Goal: Task Accomplishment & Management: Manage account settings

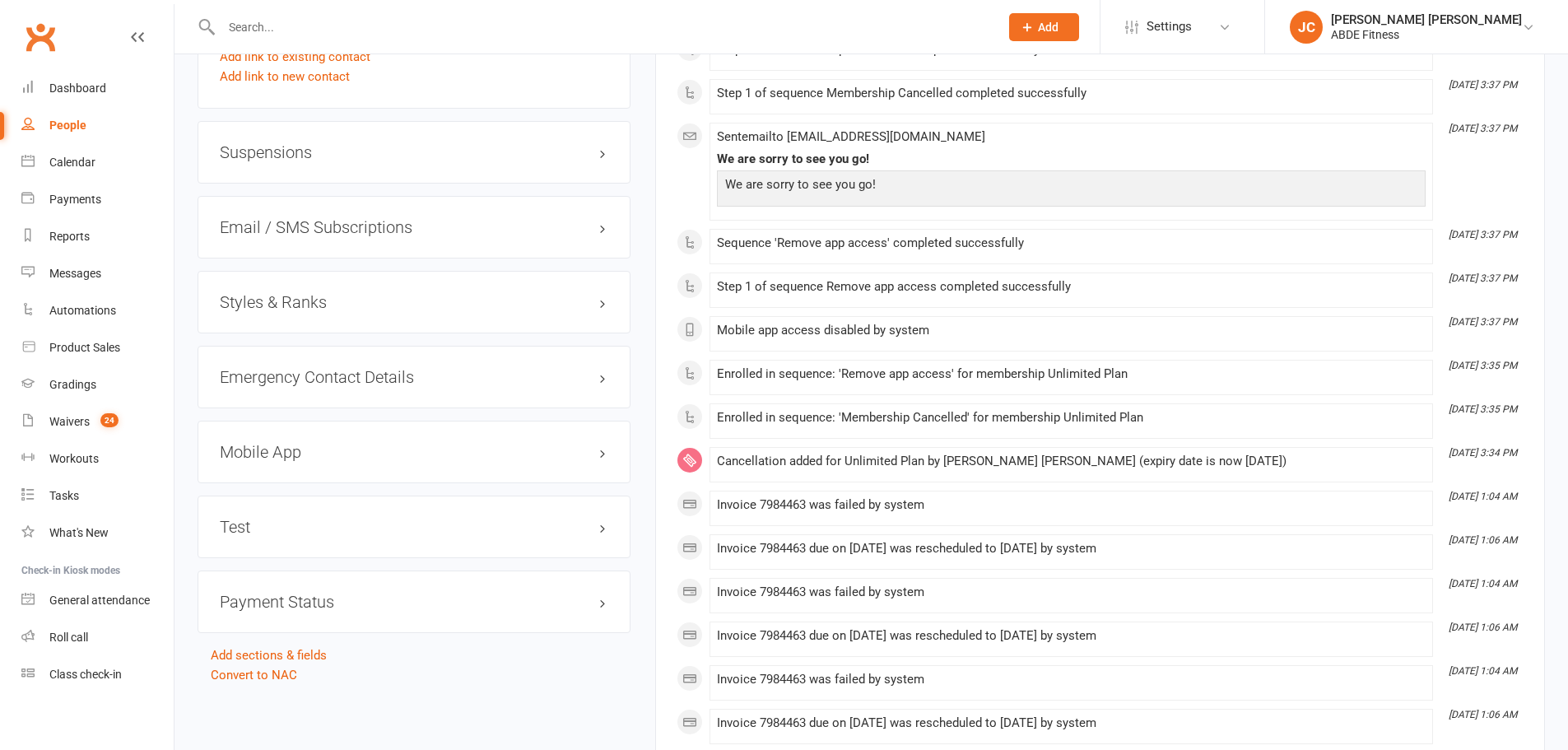
scroll to position [1400, 0]
click at [411, 298] on h3 "Styles & Ranks" at bounding box center [414, 300] width 389 height 18
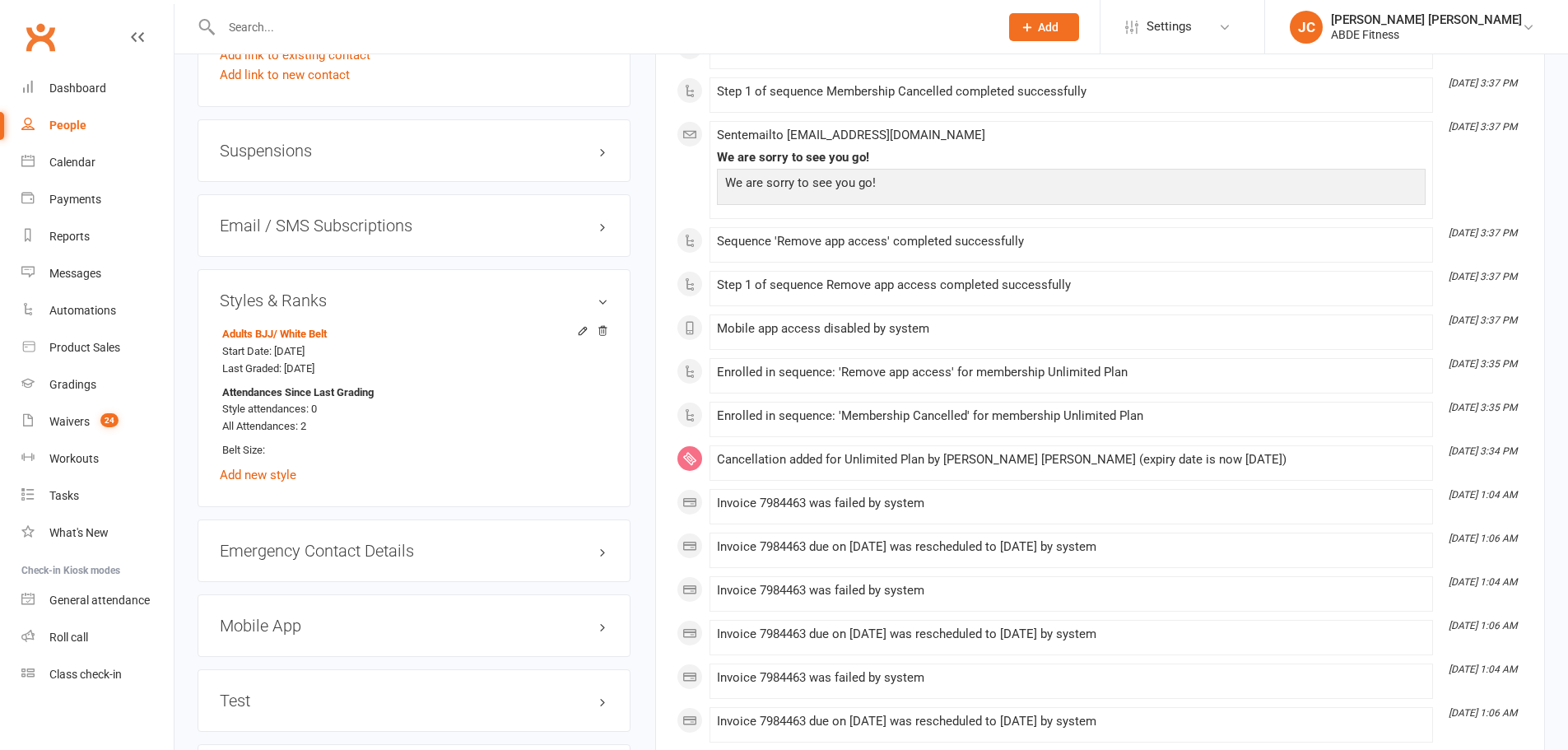
click at [602, 331] on icon at bounding box center [602, 330] width 12 height 12
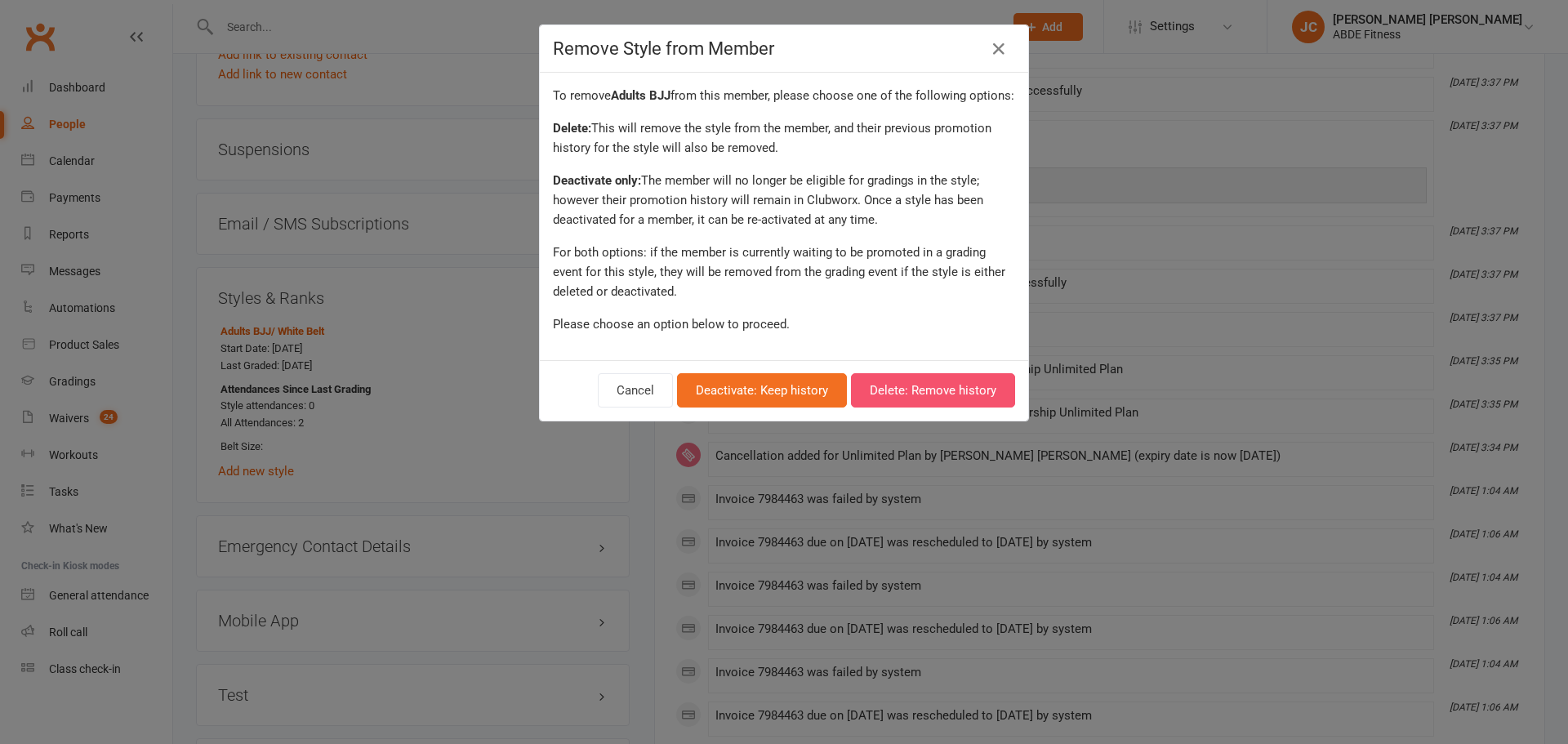
click at [880, 407] on button "Delete: Remove history" at bounding box center [933, 390] width 164 height 34
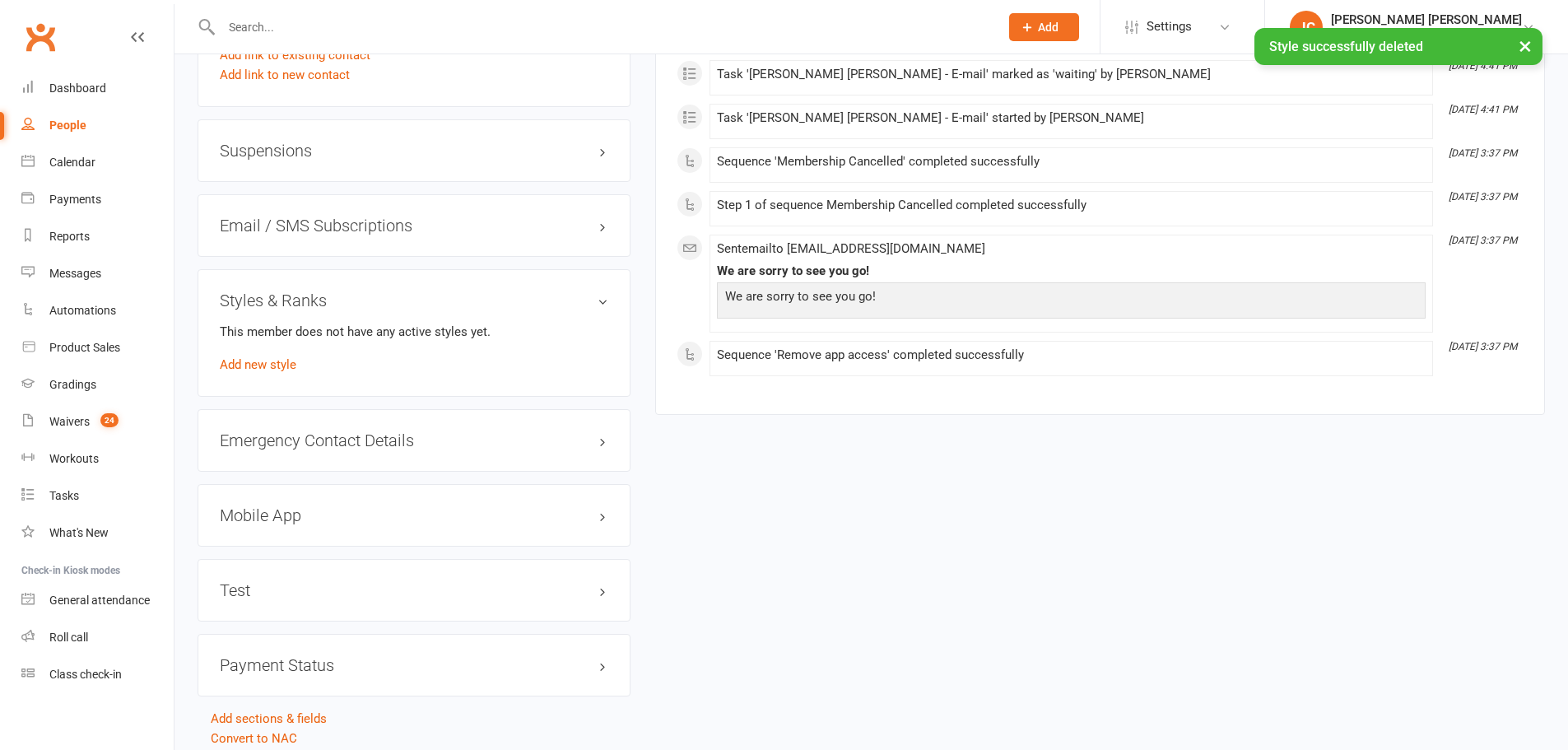
click at [275, 363] on link "Add new style" at bounding box center [258, 365] width 76 height 15
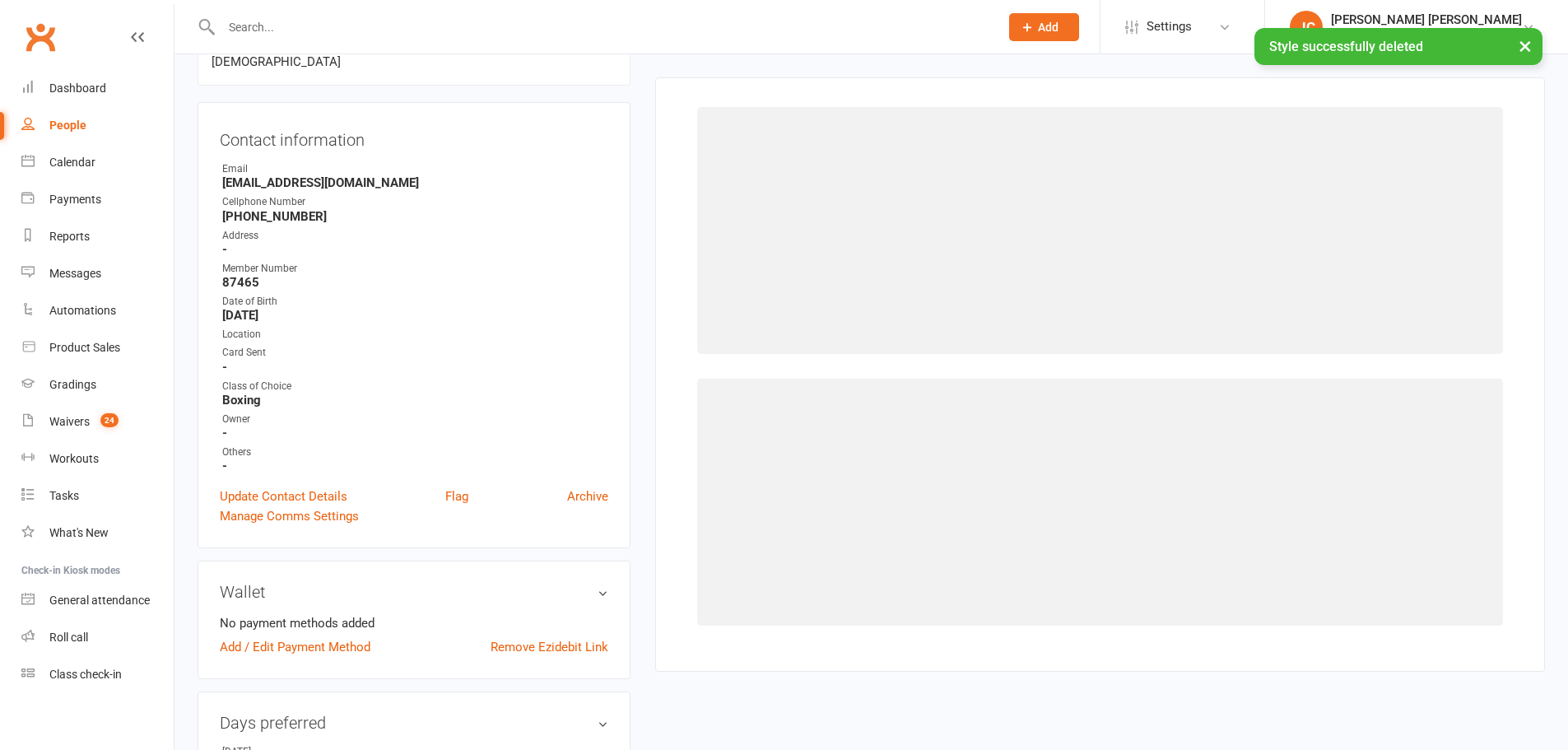
scroll to position [141, 0]
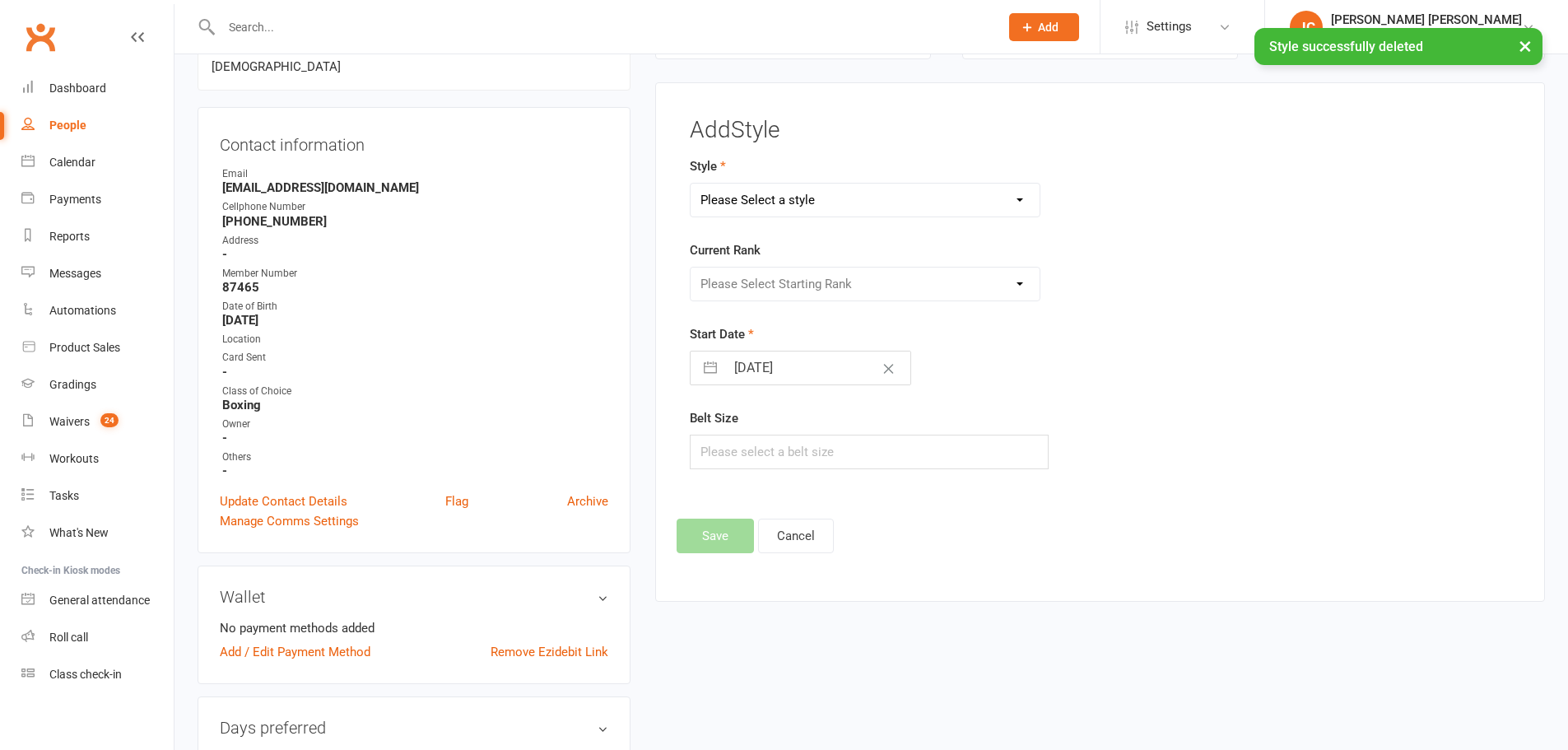
click at [843, 202] on select "Please Select a style Adults BJJ Kids BJJ Taekwondo" at bounding box center [865, 200] width 349 height 33
click at [841, 202] on select "Please Select a style Adults BJJ Kids BJJ Taekwondo" at bounding box center [865, 200] width 349 height 33
select select "206"
click at [691, 184] on select "Please Select a style Adults BJJ Kids BJJ Taekwondo" at bounding box center [865, 200] width 349 height 33
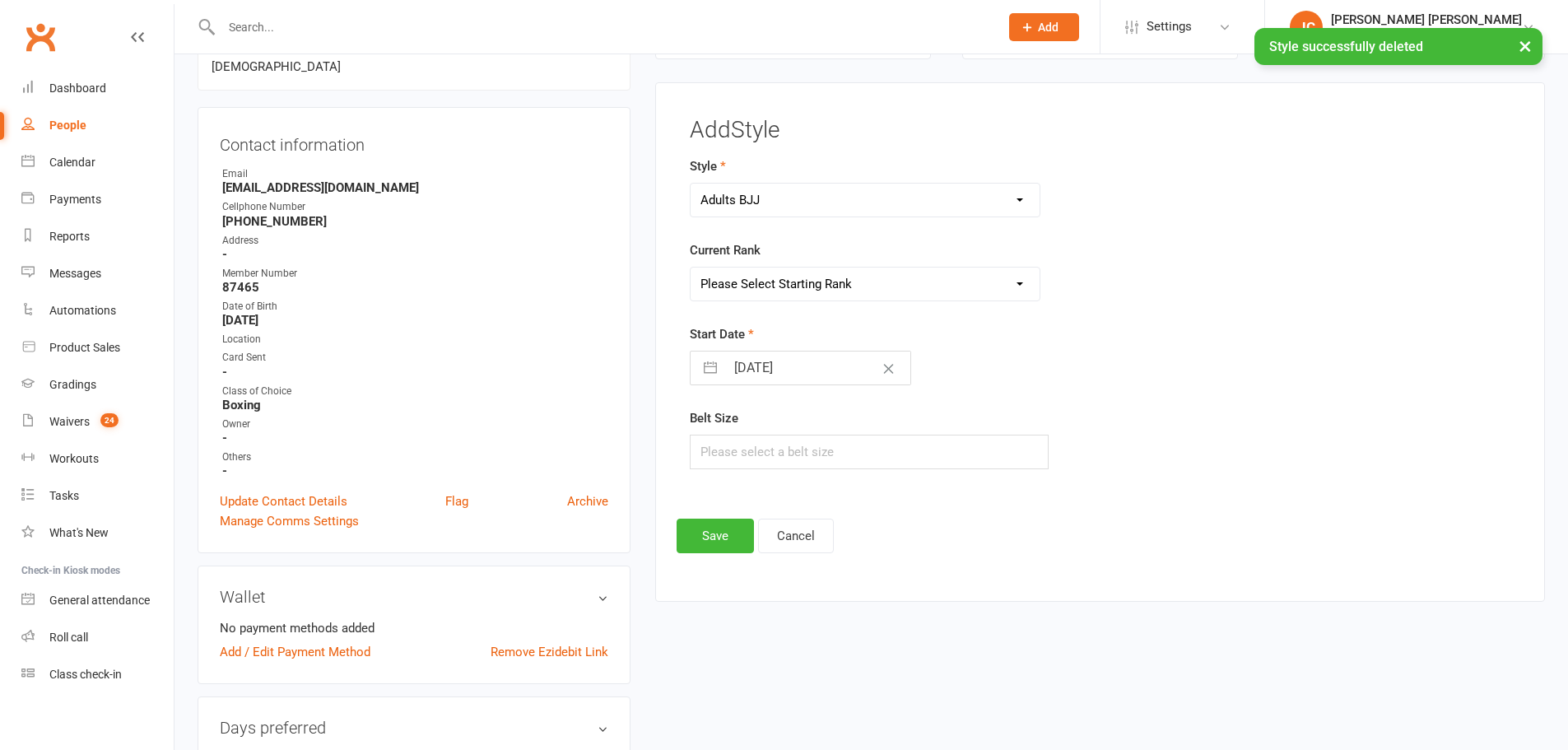
click at [766, 278] on select "Please Select Starting Rank White Belt Yellow Belt Orange Green" at bounding box center [865, 284] width 349 height 33
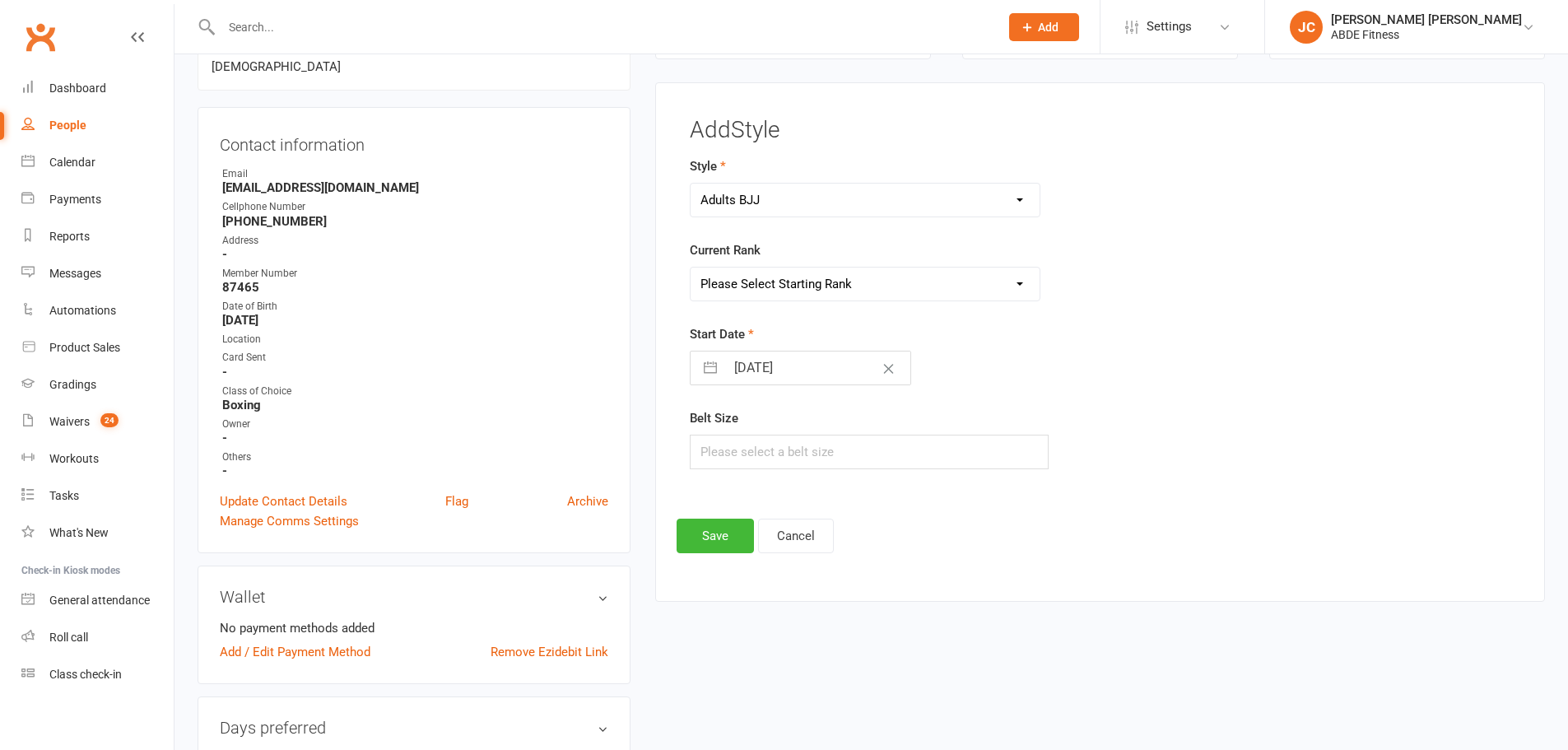
select select "809"
click at [691, 268] on select "Please Select Starting Rank White Belt Yellow Belt Orange Green" at bounding box center [865, 284] width 349 height 33
click at [699, 370] on button "button" at bounding box center [710, 368] width 30 height 33
select select "8"
select select "2025"
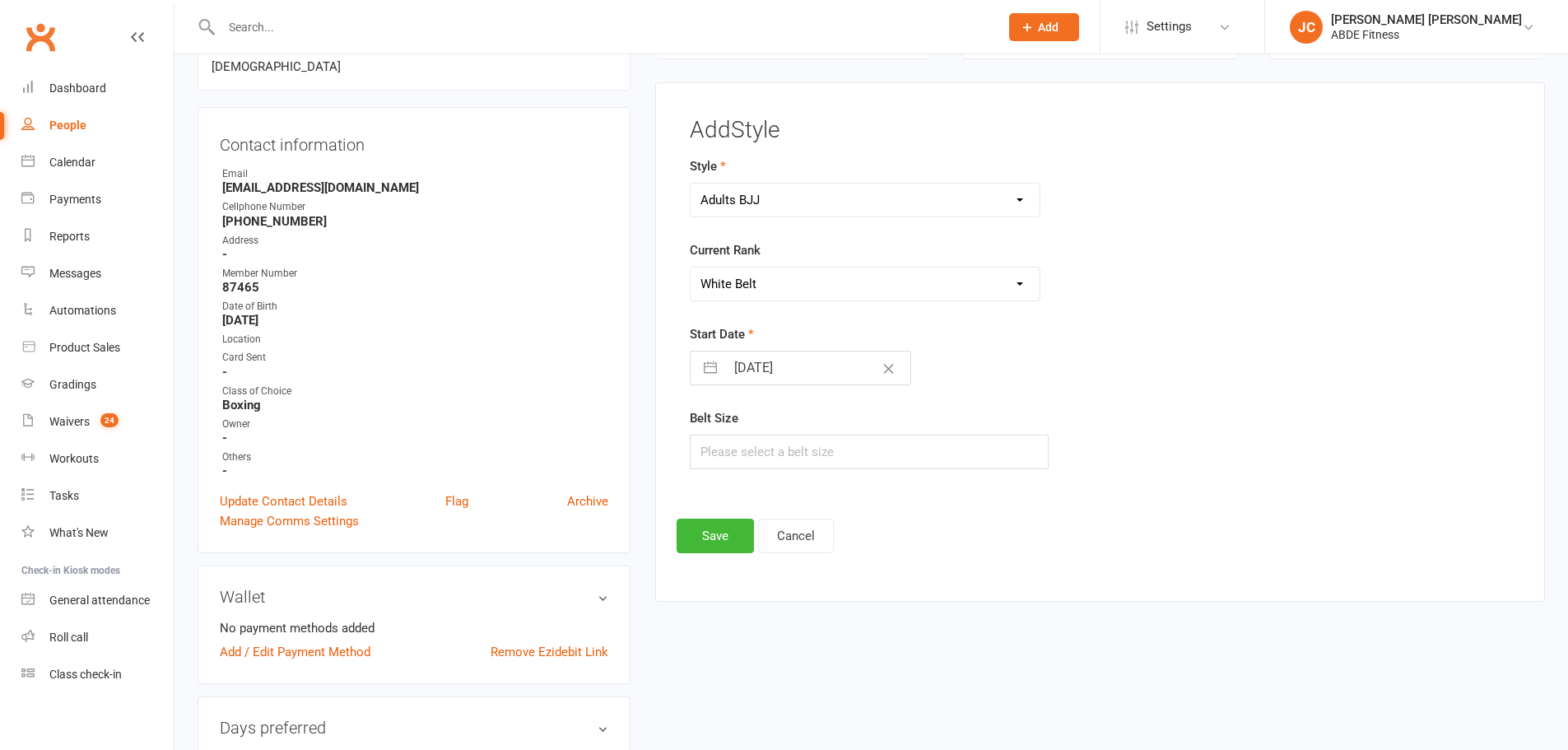
select select "9"
select select "2025"
select select "10"
select select "2025"
click at [724, 431] on icon "Move backward to switch to the previous month." at bounding box center [723, 433] width 15 height 15
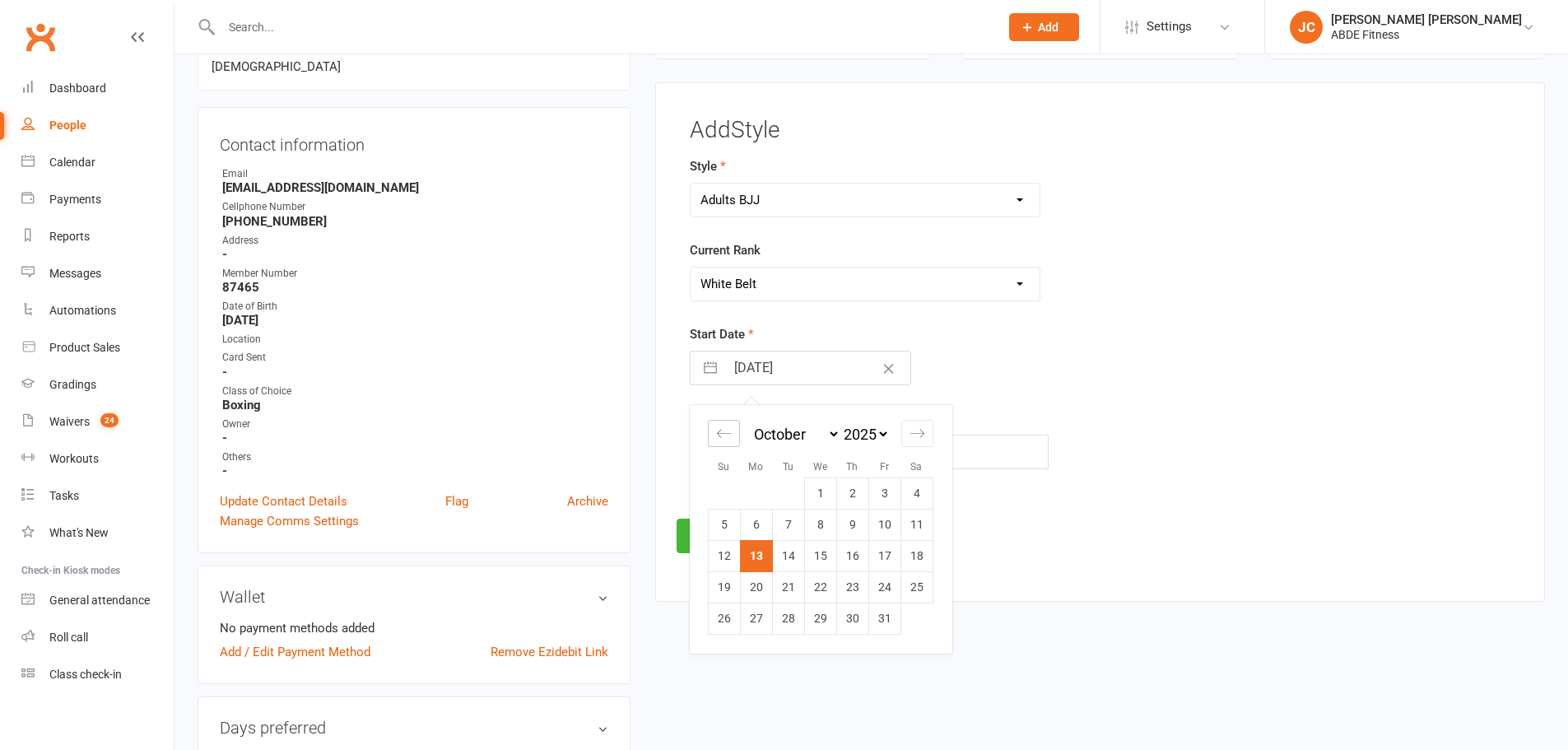
select select "7"
select select "2025"
click at [724, 431] on icon "Move backward to switch to the previous month." at bounding box center [723, 433] width 15 height 15
select select "5"
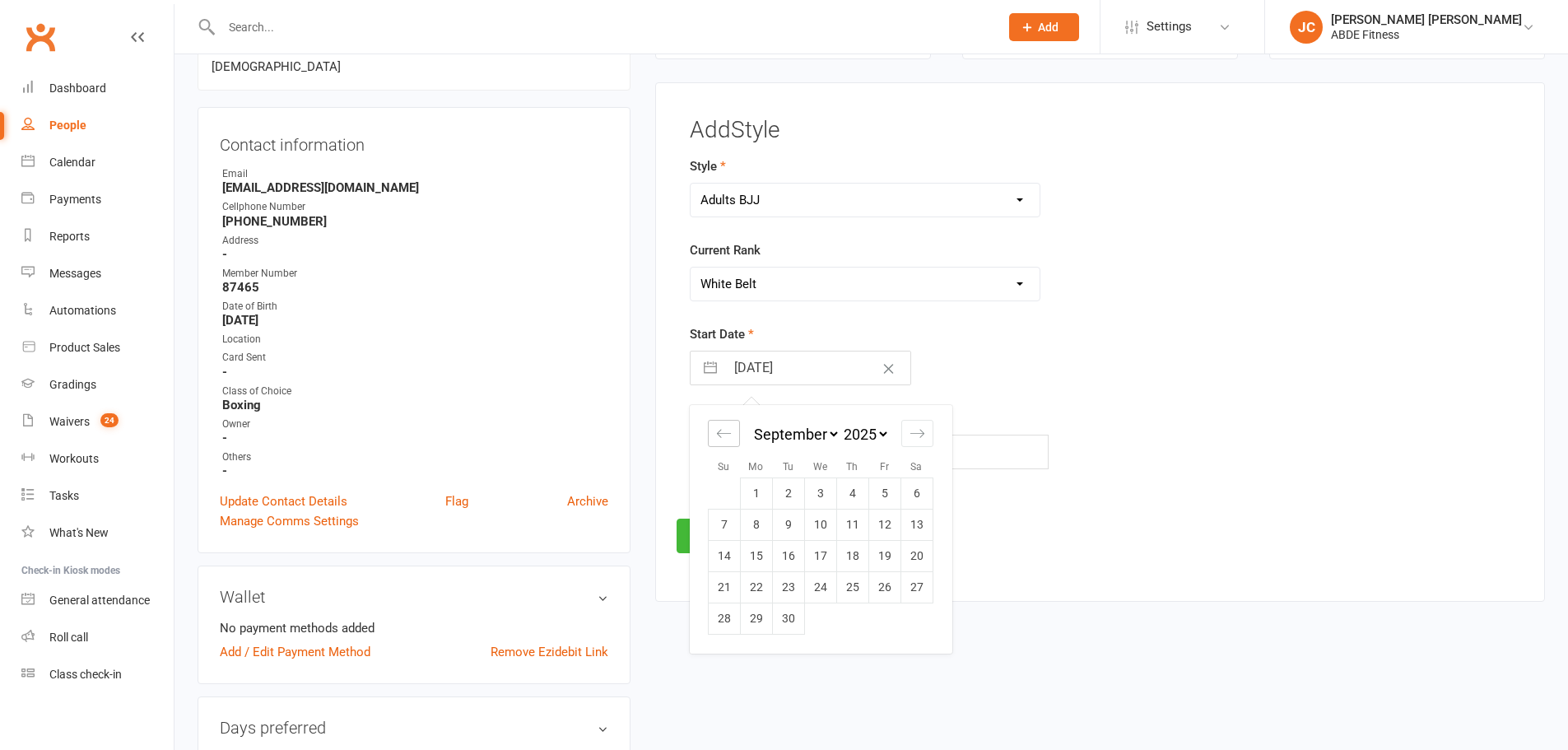
select select "2025"
select select "6"
select select "2025"
click at [724, 431] on icon "Move backward to switch to the previous month." at bounding box center [723, 433] width 15 height 15
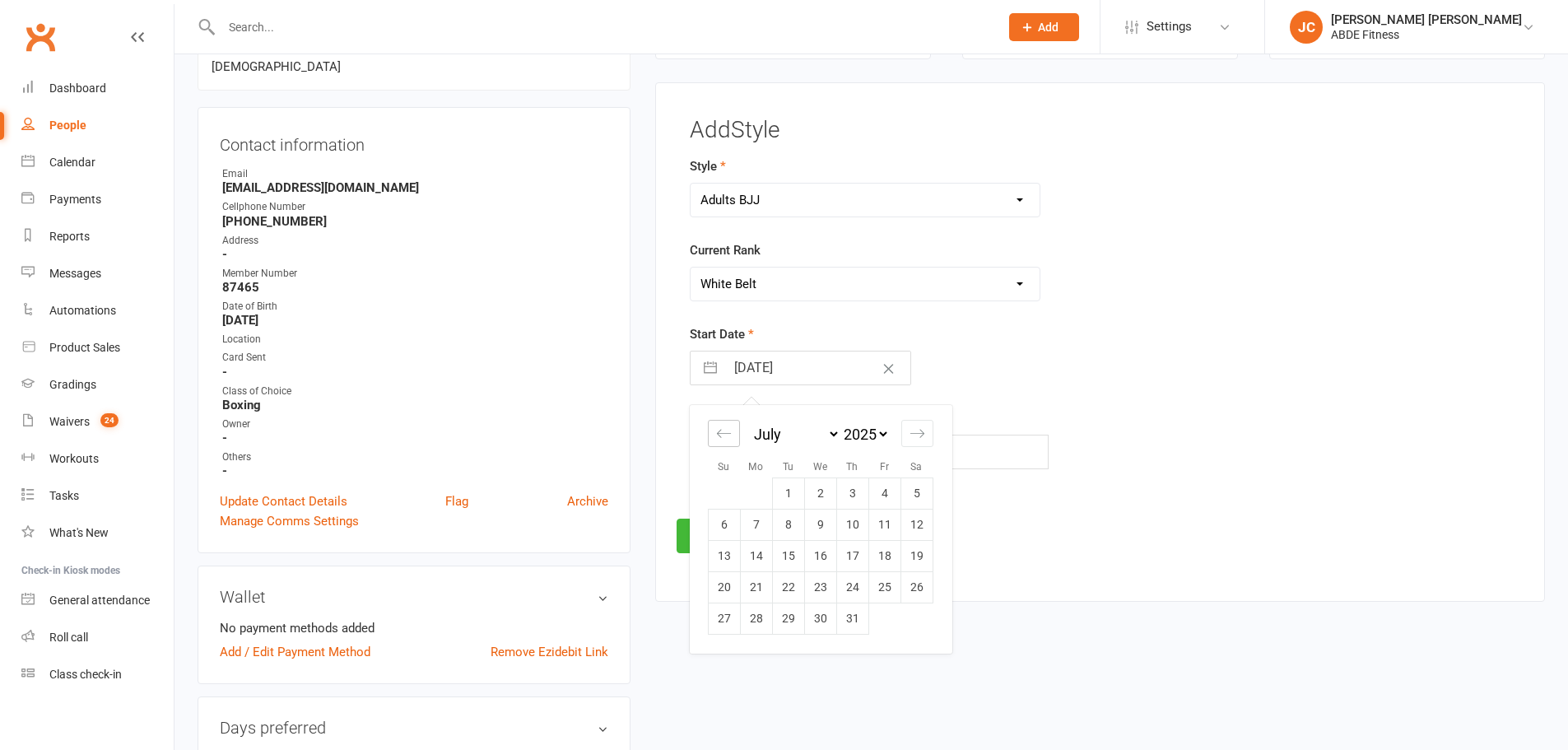
select select "3"
select select "2025"
select select "4"
select select "2025"
click at [724, 431] on icon "Move backward to switch to the previous month." at bounding box center [723, 433] width 15 height 15
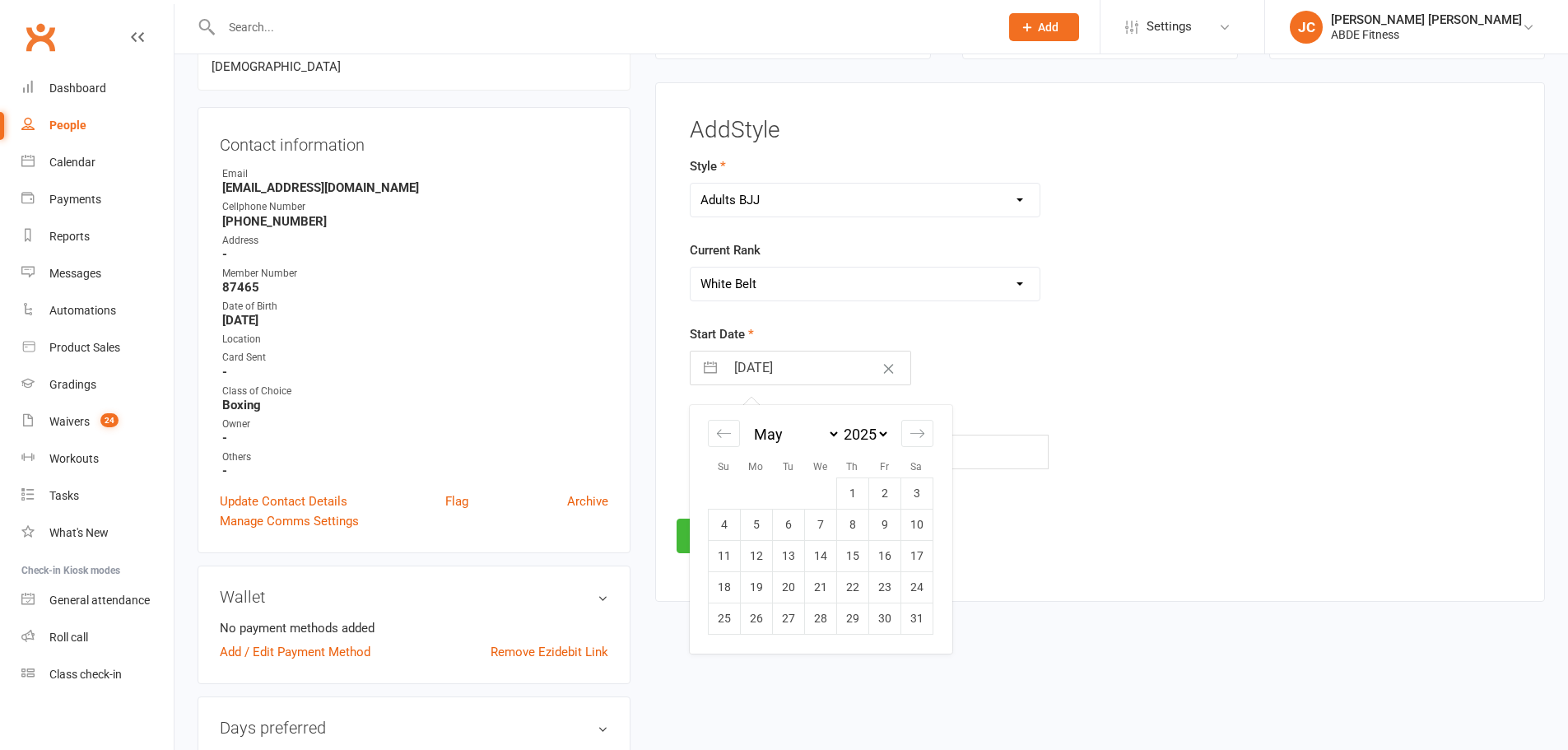
click at [724, 431] on icon "Move backward to switch to the previous month." at bounding box center [723, 433] width 15 height 15
select select "1"
select select "2025"
select select "2"
select select "2025"
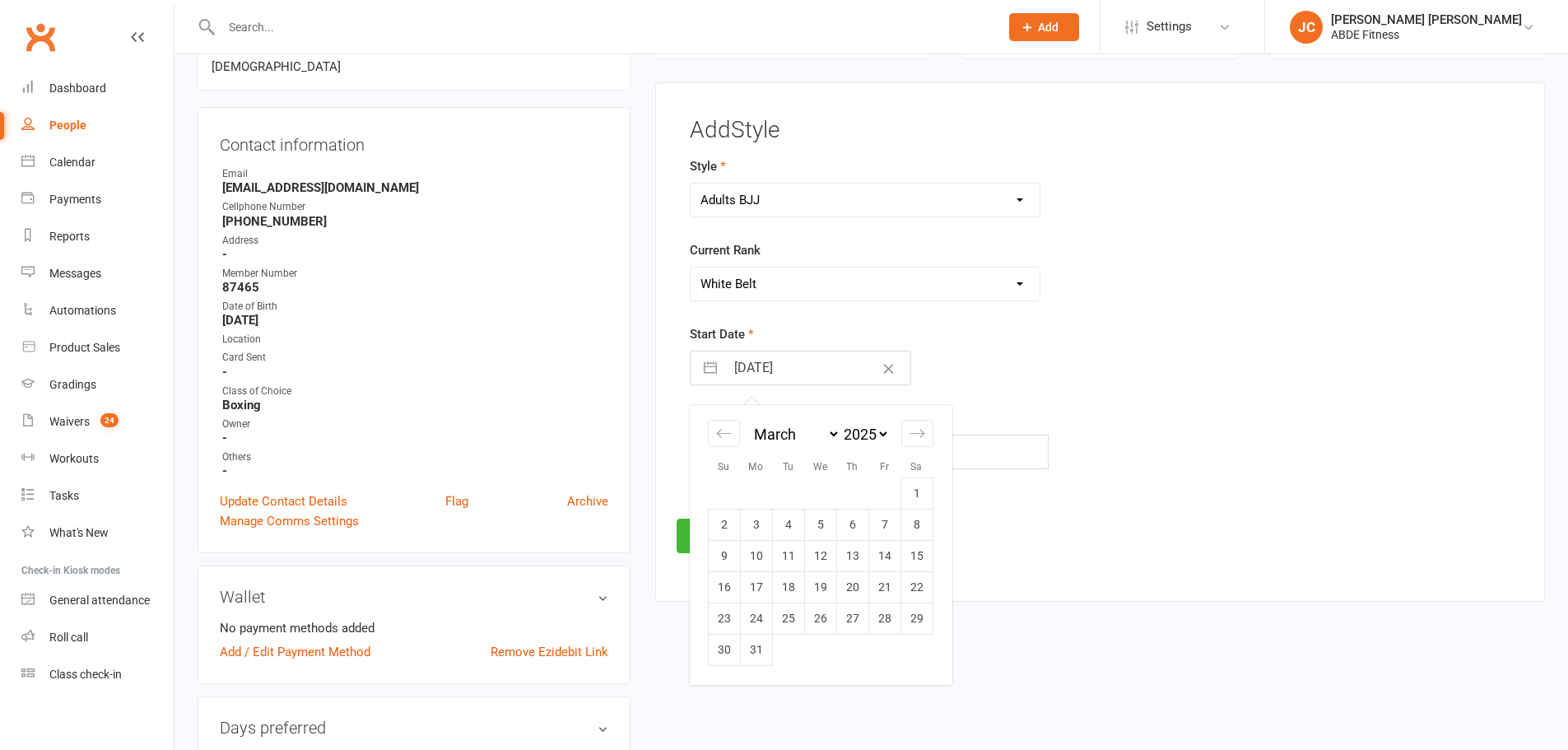
click at [937, 483] on div "January February March April May June July August September October November [D…" at bounding box center [820, 535] width 247 height 261
click at [924, 489] on td "1" at bounding box center [916, 493] width 32 height 31
type input "[DATE]"
click at [716, 536] on button "Save" at bounding box center [715, 536] width 77 height 35
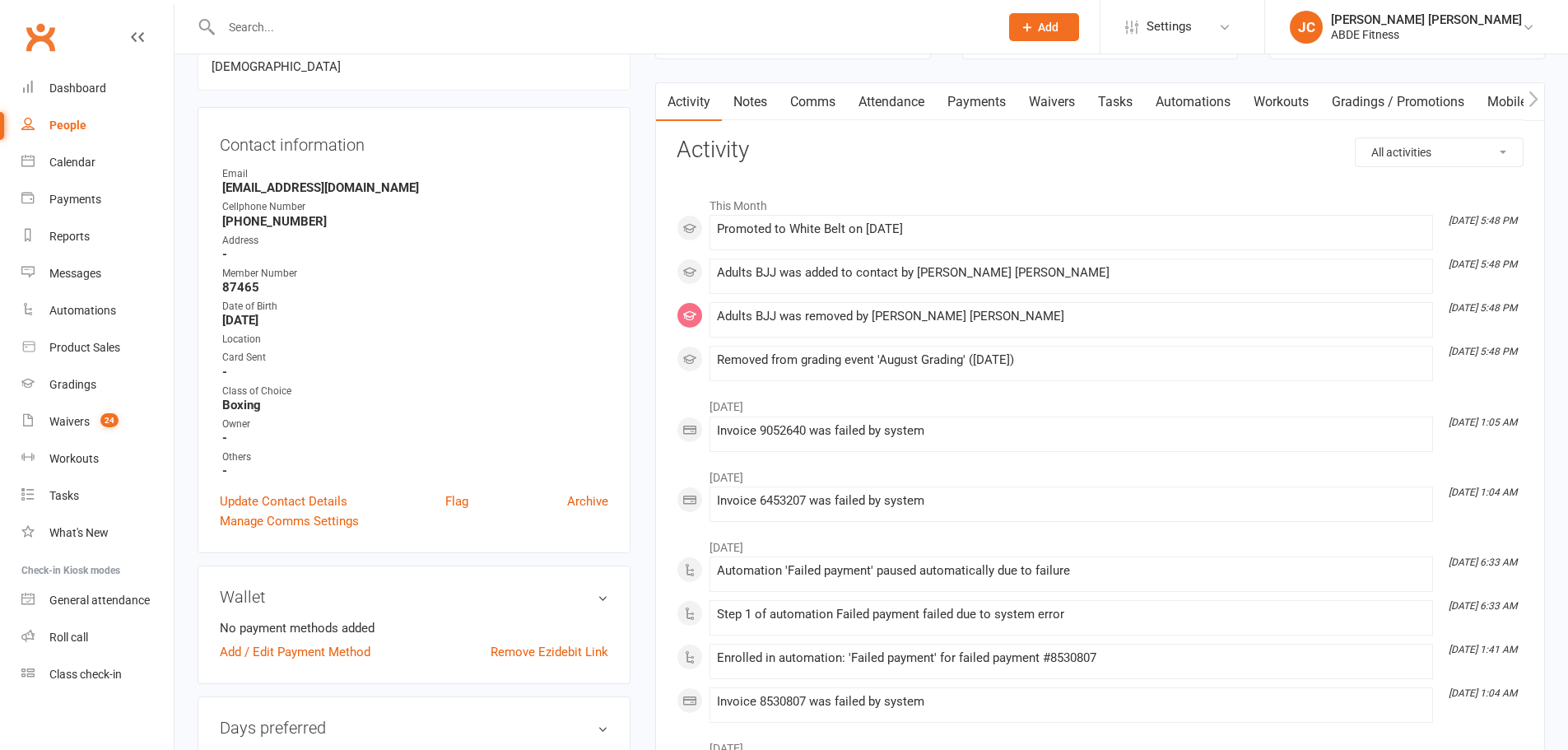
scroll to position [86, 0]
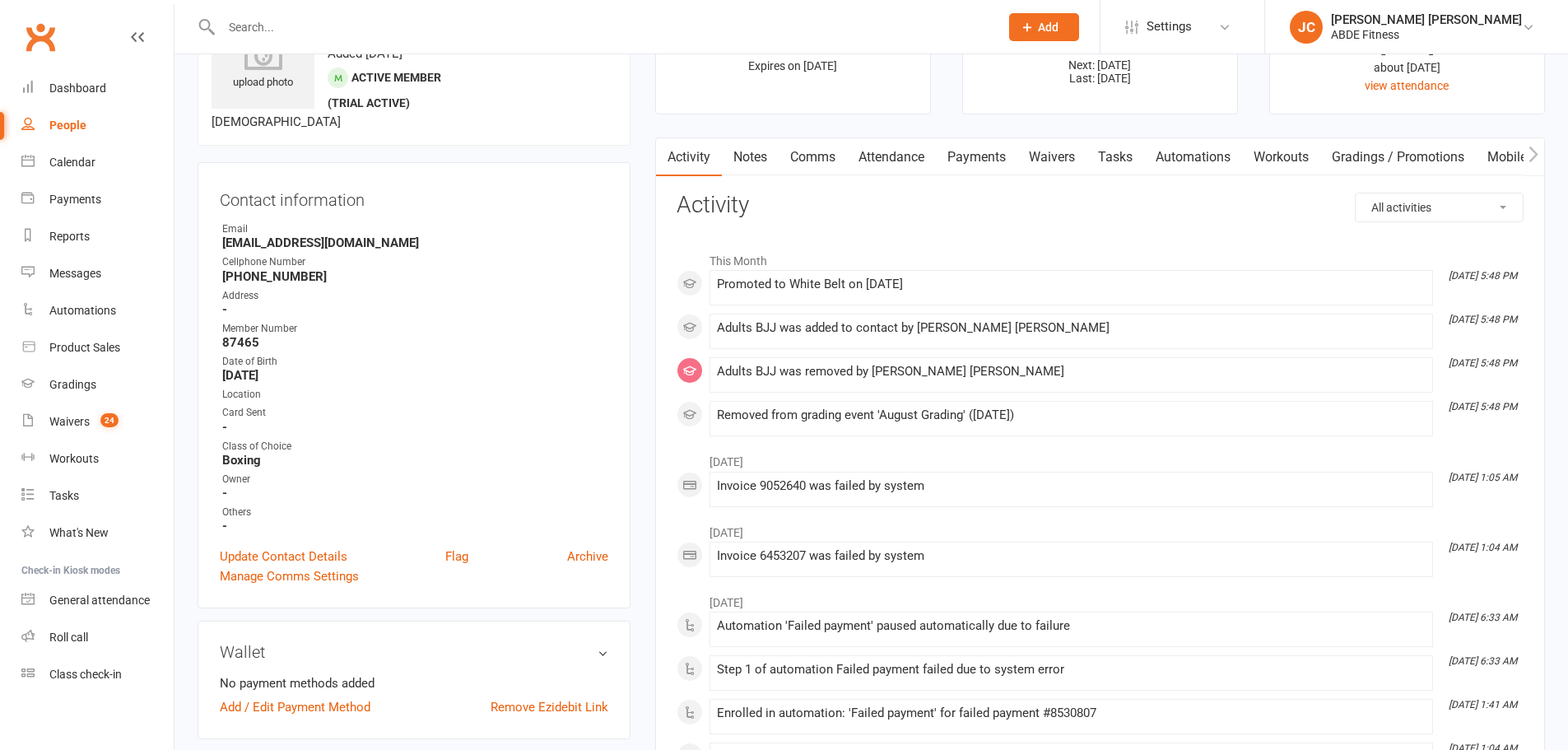
click at [890, 150] on link "Attendance" at bounding box center [892, 157] width 89 height 38
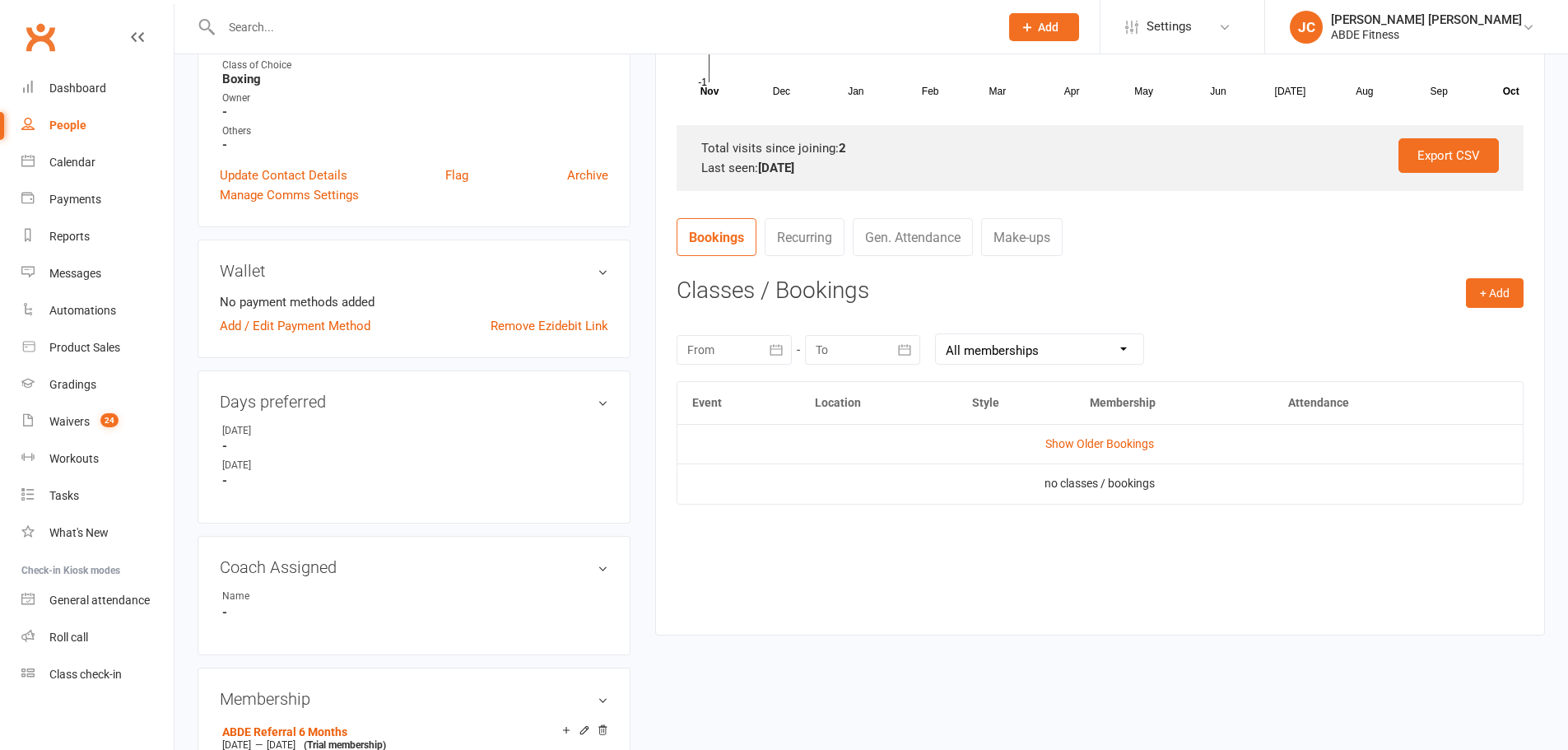
scroll to position [471, 0]
click at [1127, 466] on td "no classes / bookings" at bounding box center [1100, 480] width 845 height 39
click at [1134, 441] on link "Show Older Bookings" at bounding box center [1099, 441] width 108 height 13
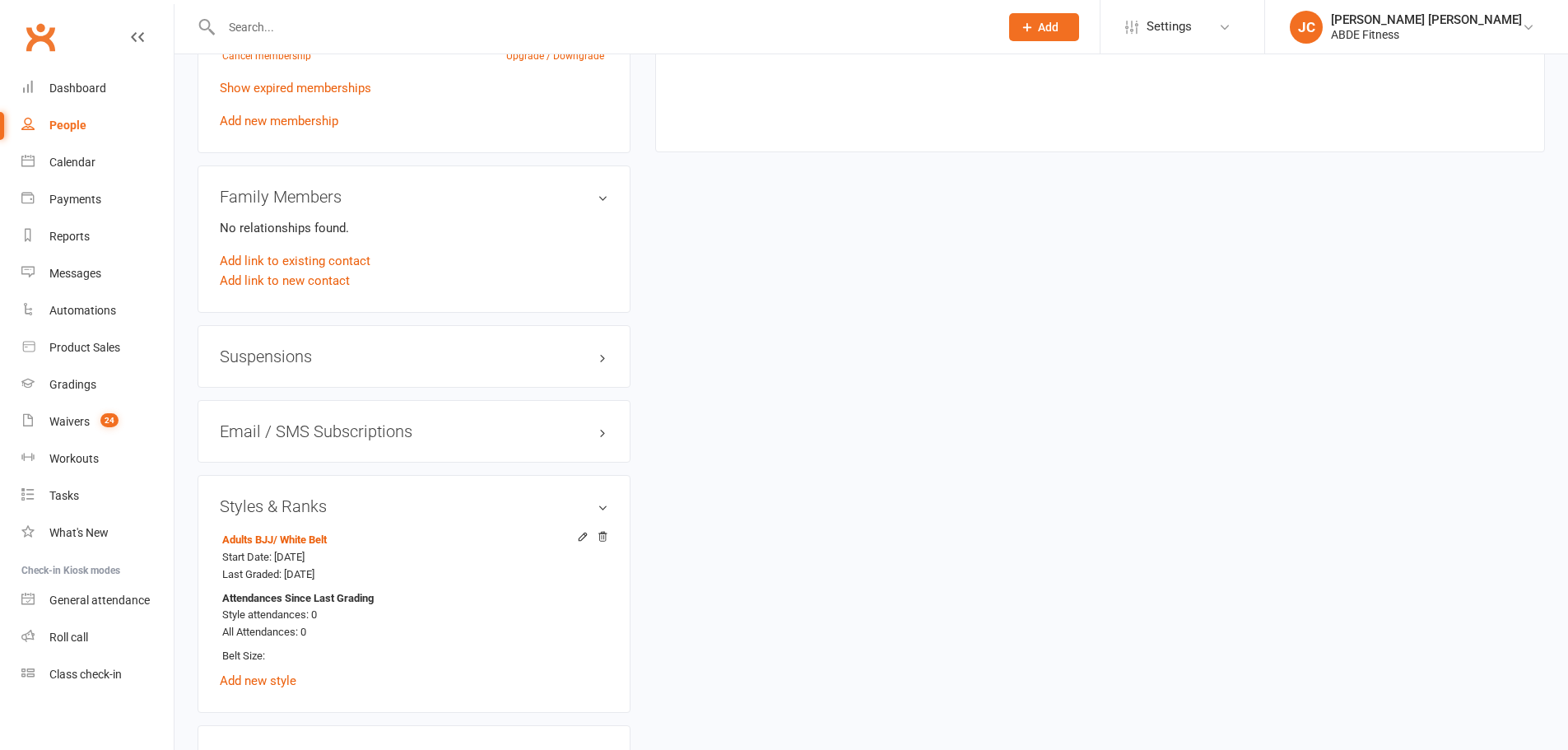
scroll to position [1211, 0]
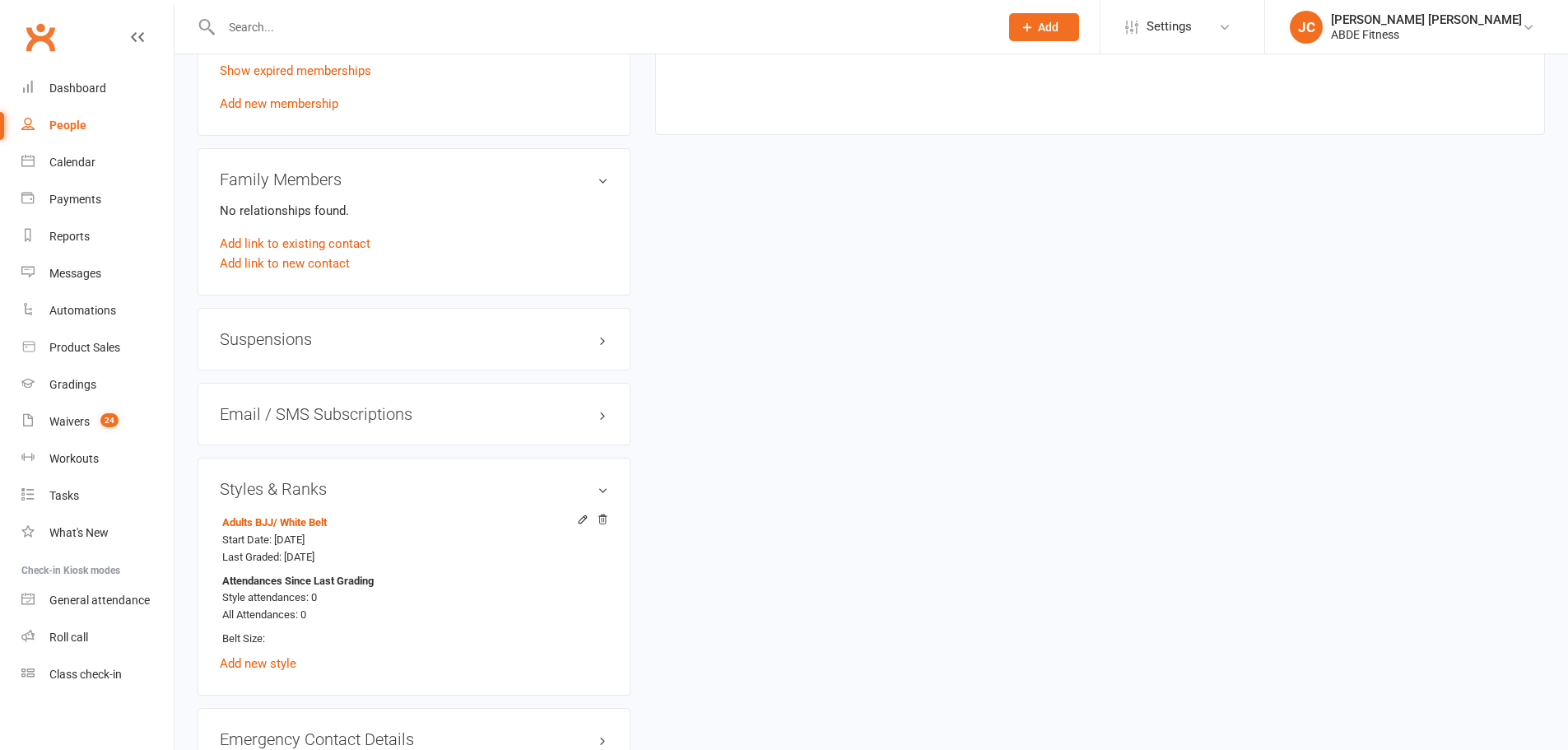
click at [603, 514] on icon at bounding box center [602, 520] width 12 height 12
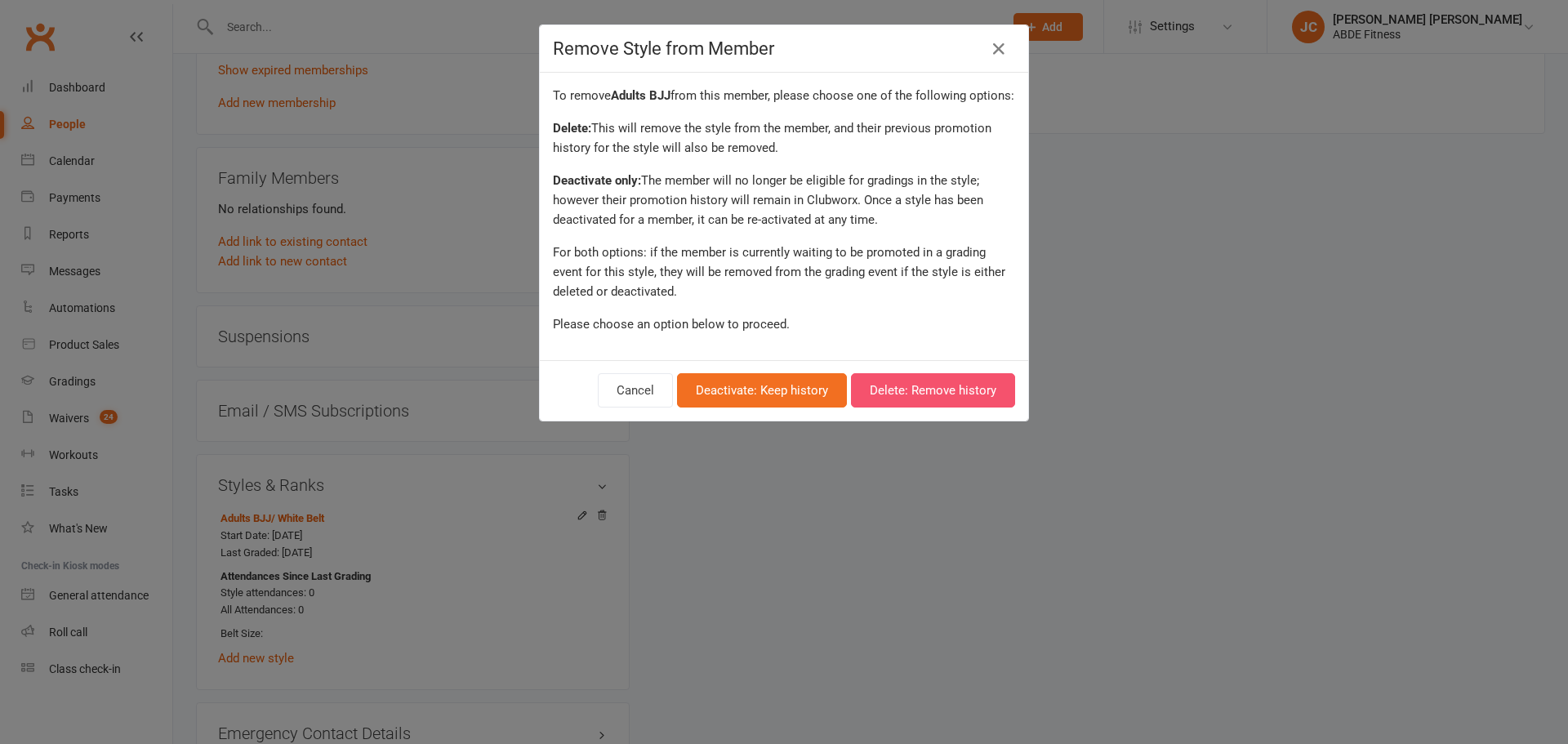
click at [960, 405] on button "Delete: Remove history" at bounding box center [933, 390] width 164 height 34
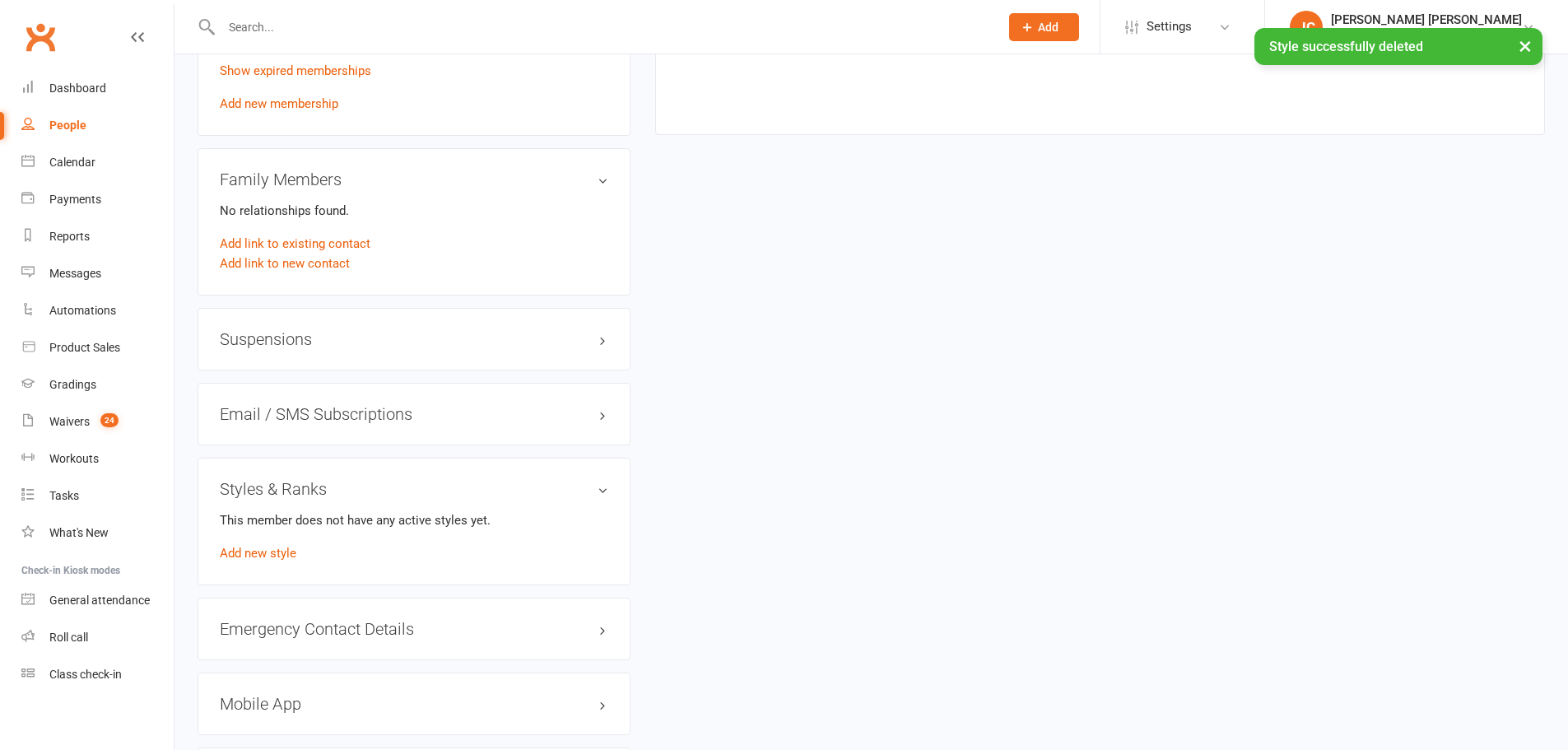
click at [282, 552] on link "Add new style" at bounding box center [258, 553] width 76 height 15
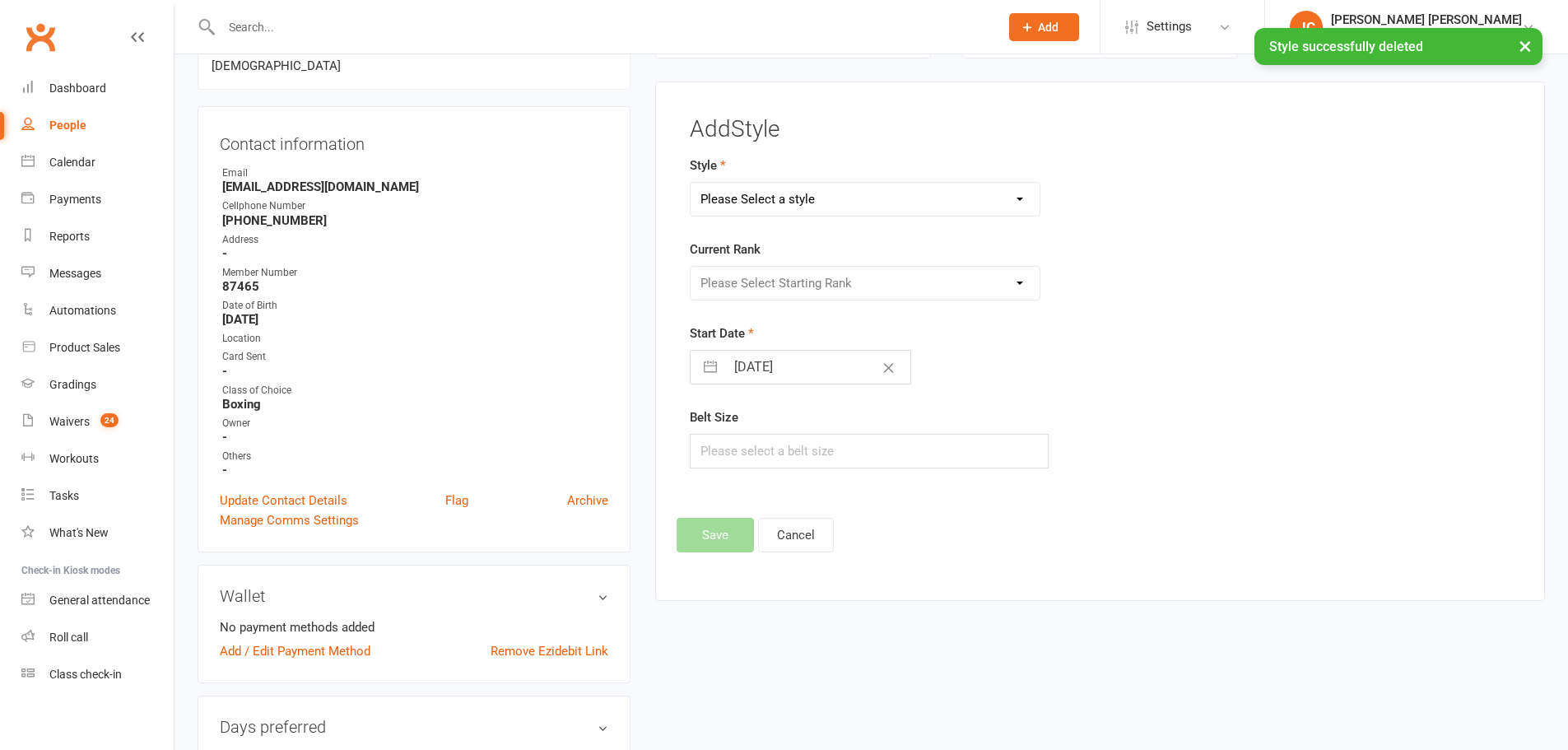
scroll to position [141, 0]
click at [805, 210] on select "Please Select a style Adults BJJ Kids BJJ Taekwondo" at bounding box center [865, 200] width 349 height 33
select select "206"
click at [691, 184] on select "Please Select a style Adults BJJ Kids BJJ Taekwondo" at bounding box center [865, 200] width 349 height 33
click at [796, 282] on select "Please Select Starting Rank White Belt Yellow Belt Orange Green" at bounding box center [865, 284] width 349 height 33
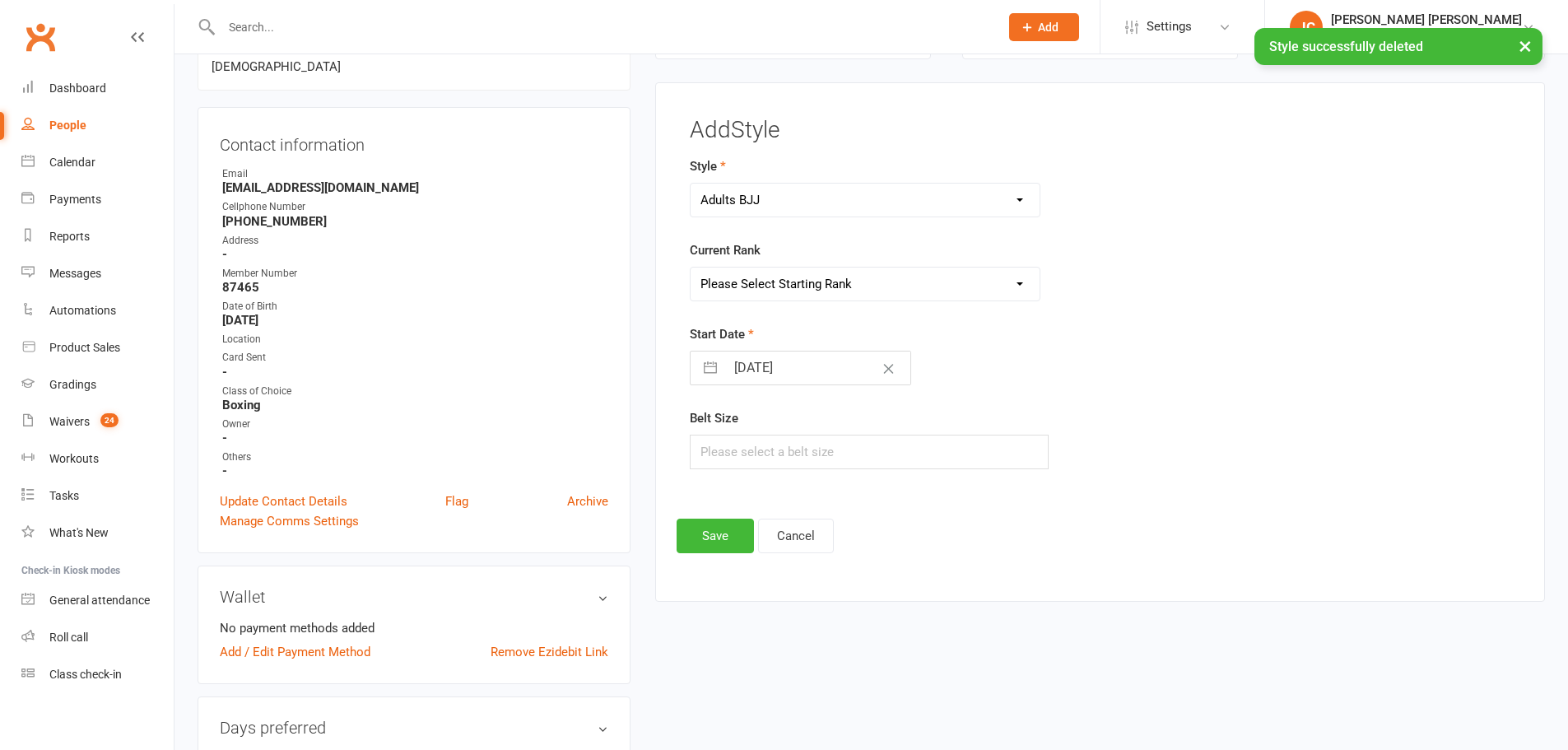
click at [791, 292] on select "Please Select Starting Rank White Belt Yellow Belt Orange Green" at bounding box center [865, 284] width 349 height 33
click at [785, 286] on select "Please Select Starting Rank White Belt Yellow Belt Orange Green" at bounding box center [865, 284] width 349 height 33
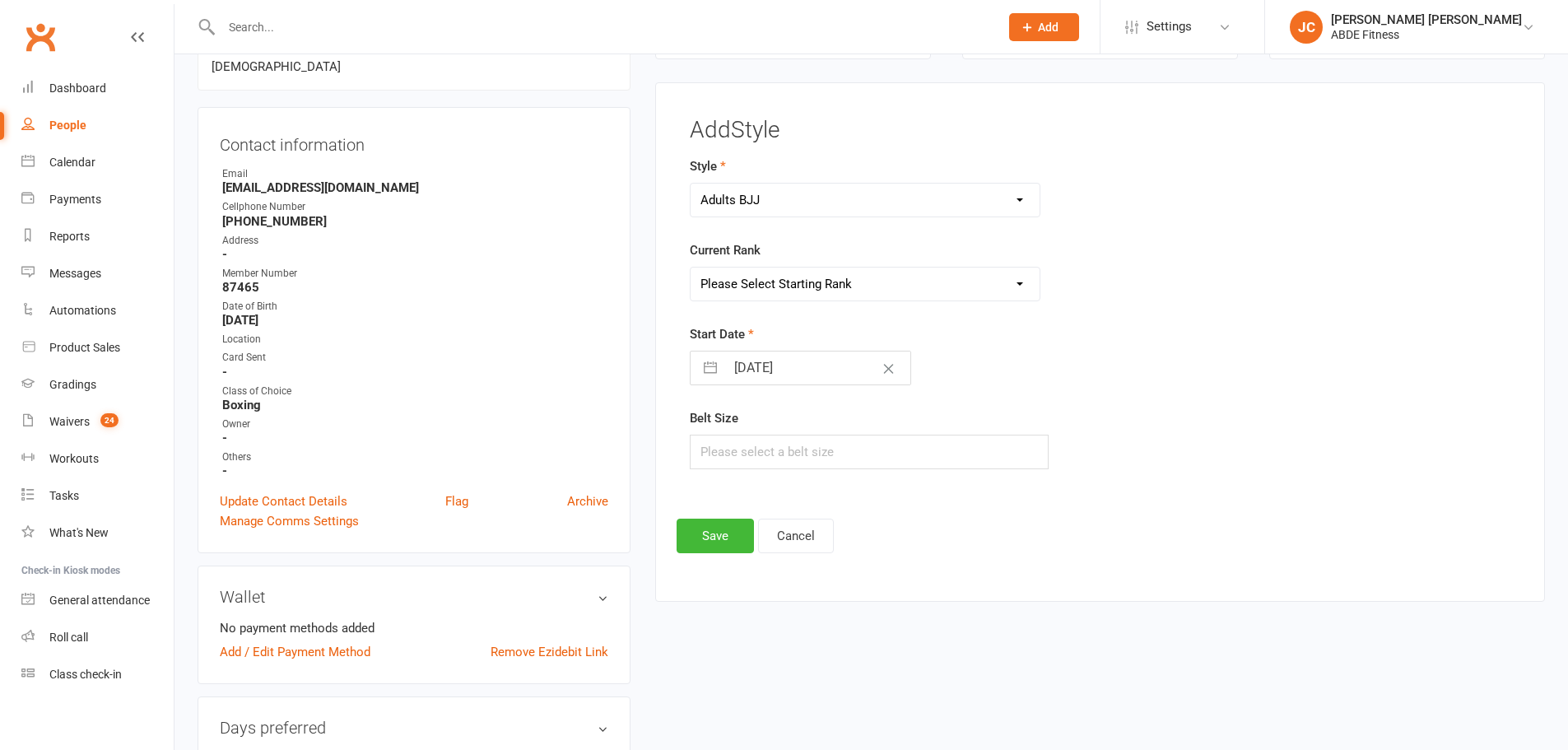
select select "809"
click at [691, 268] on select "Please Select Starting Rank White Belt Yellow Belt Orange Green" at bounding box center [865, 284] width 349 height 33
click at [719, 367] on button "button" at bounding box center [710, 368] width 30 height 33
select select "8"
select select "2025"
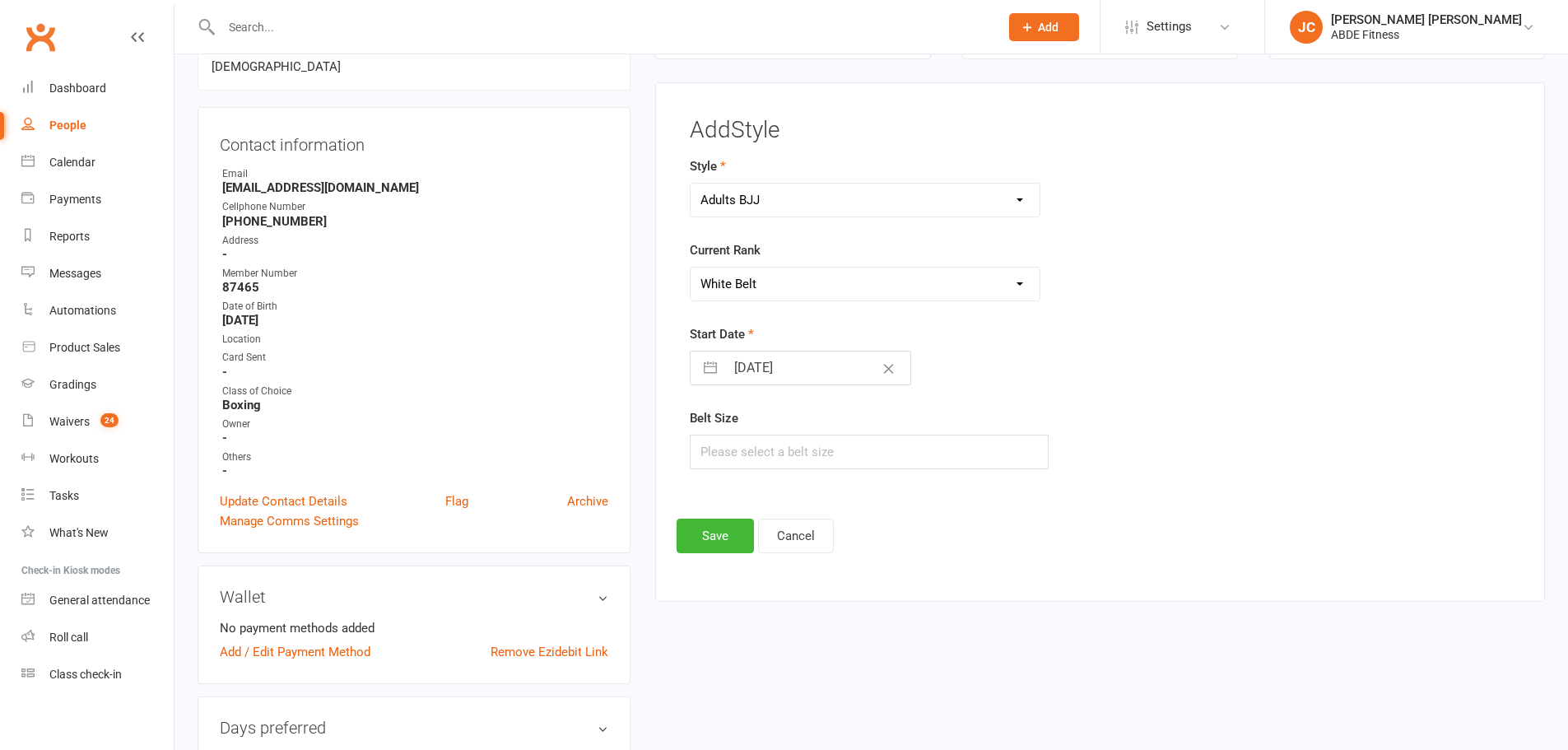
select select "9"
select select "2025"
select select "10"
select select "2025"
click at [872, 435] on select "2035 2034 2033 2032 2031 2030 2029 2028 2027 2026 2025 2024 2023 2022 2021 2020…" at bounding box center [865, 434] width 49 height 19
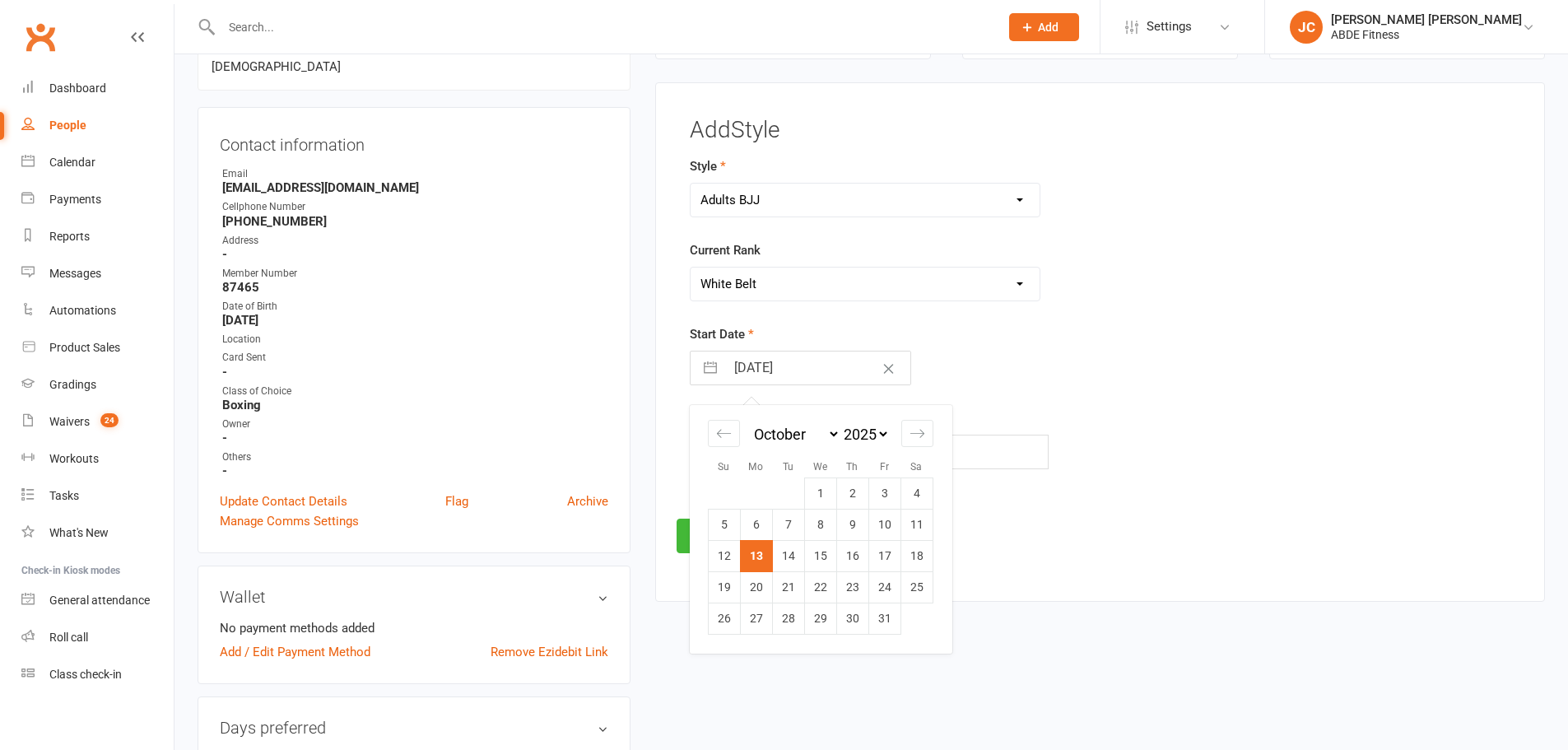
select select "8"
select select "2021"
select select "9"
select select "2021"
select select "10"
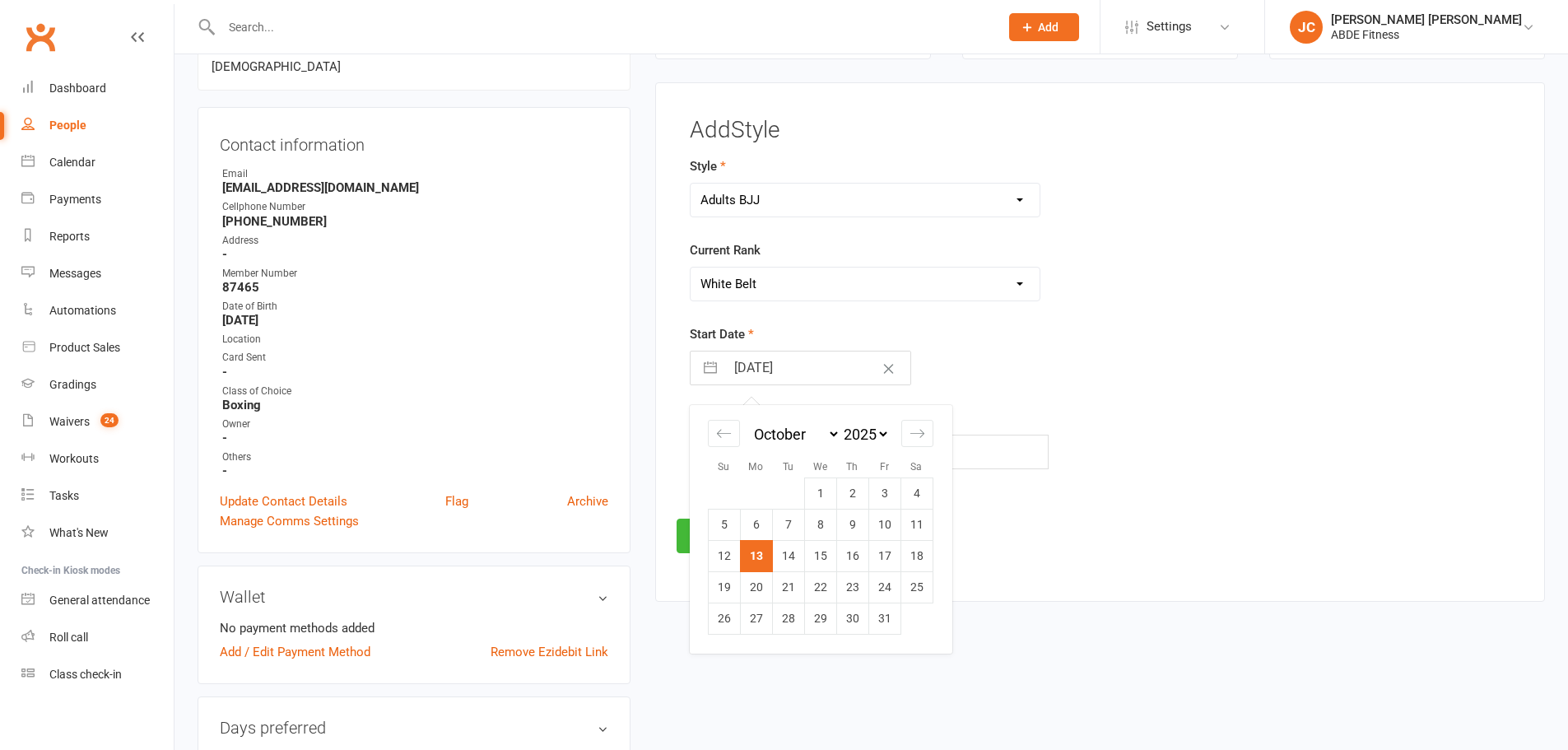
select select "2021"
click at [1056, 471] on div "Style Adults BJJ Kids BJJ Taekwondo Current Rank Please Select Starting Rank Wh…" at bounding box center [960, 324] width 564 height 336
click at [790, 370] on input "[DATE]" at bounding box center [818, 368] width 186 height 33
select select "8"
select select "2025"
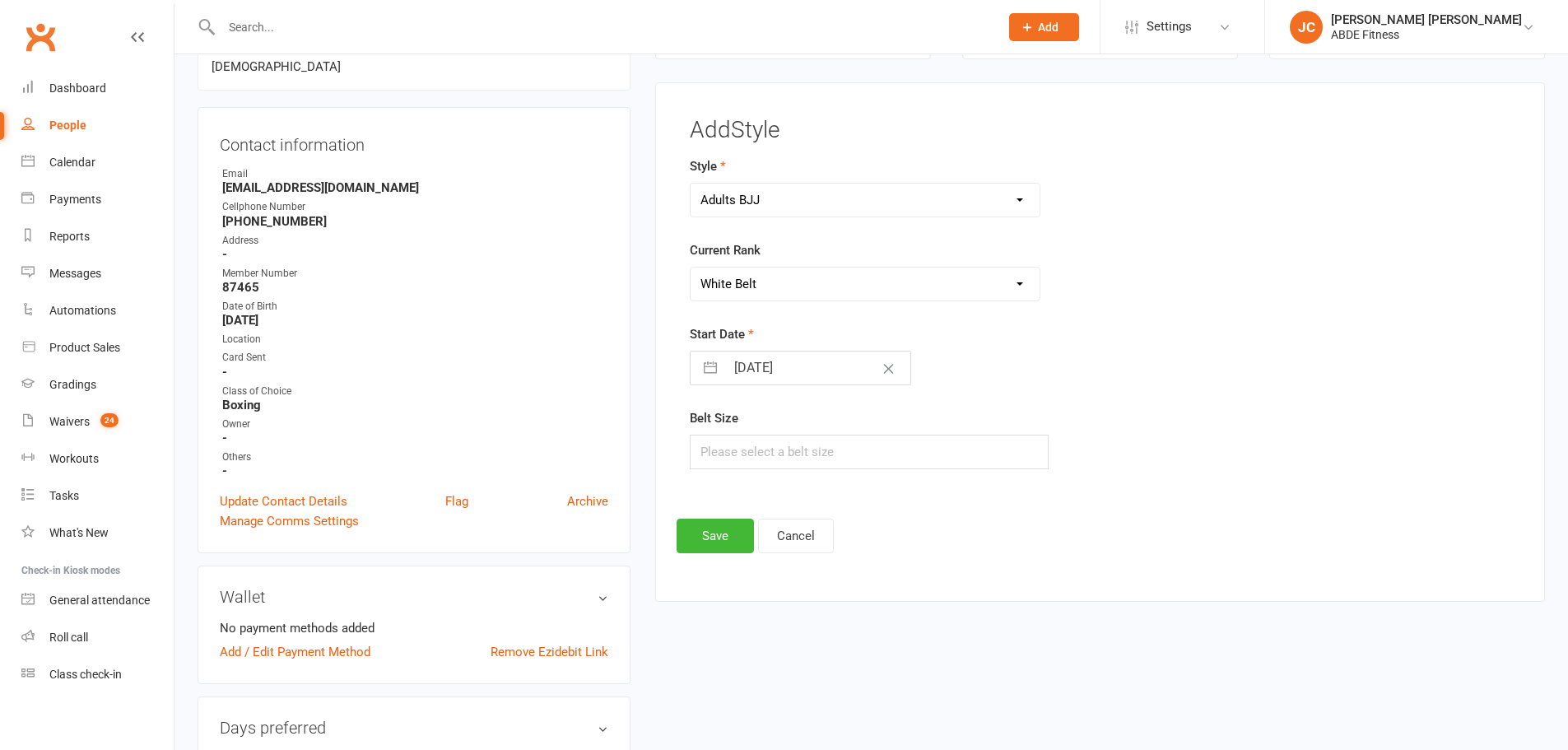
select select "9"
select select "2025"
select select "10"
select select "2025"
click at [842, 428] on select "2035 2034 2033 2032 2031 2030 2029 2028 2027 2026 2025 2024 2023 2022 2021 2020…" at bounding box center [865, 434] width 49 height 19
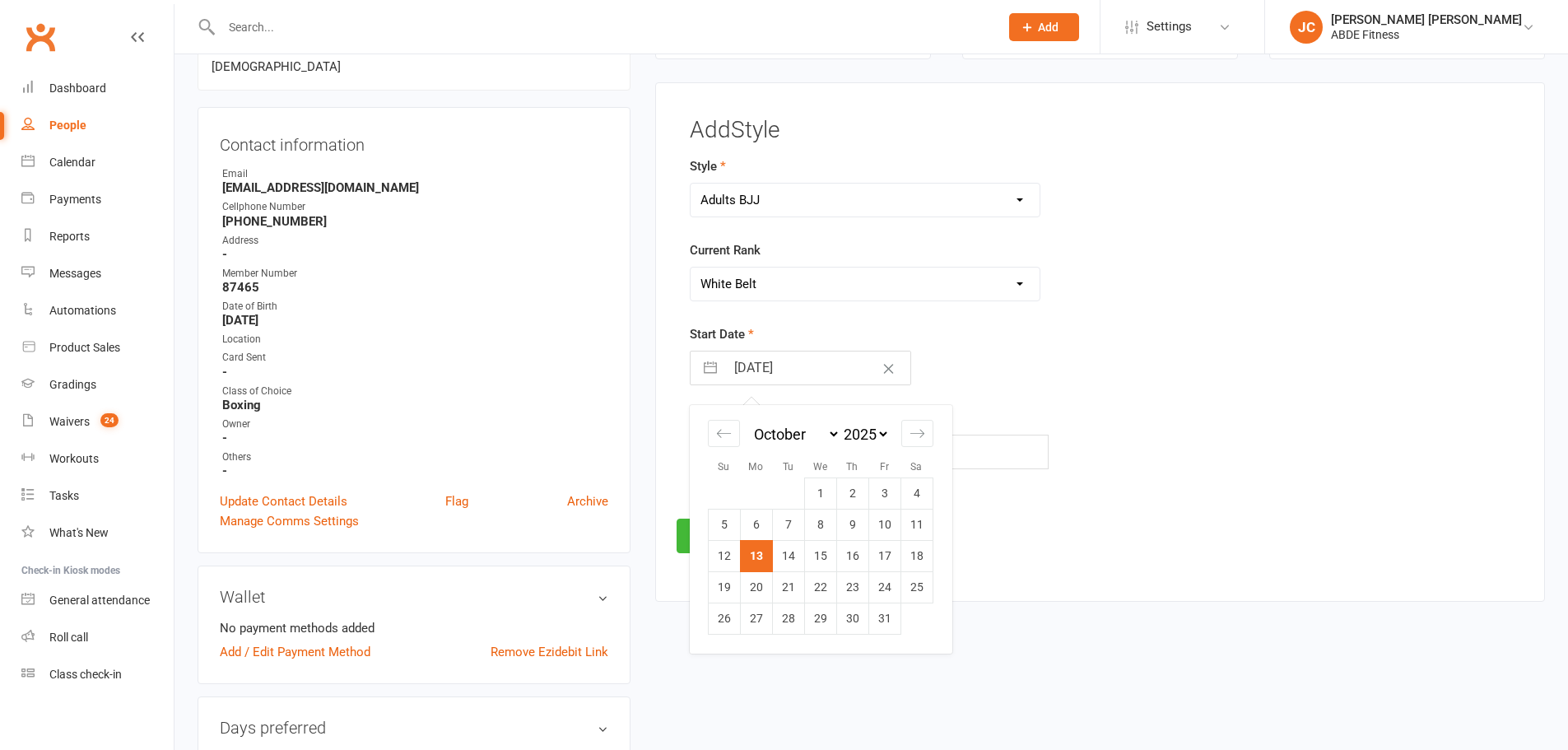
select select "8"
select select "2023"
select select "9"
select select "2023"
select select "10"
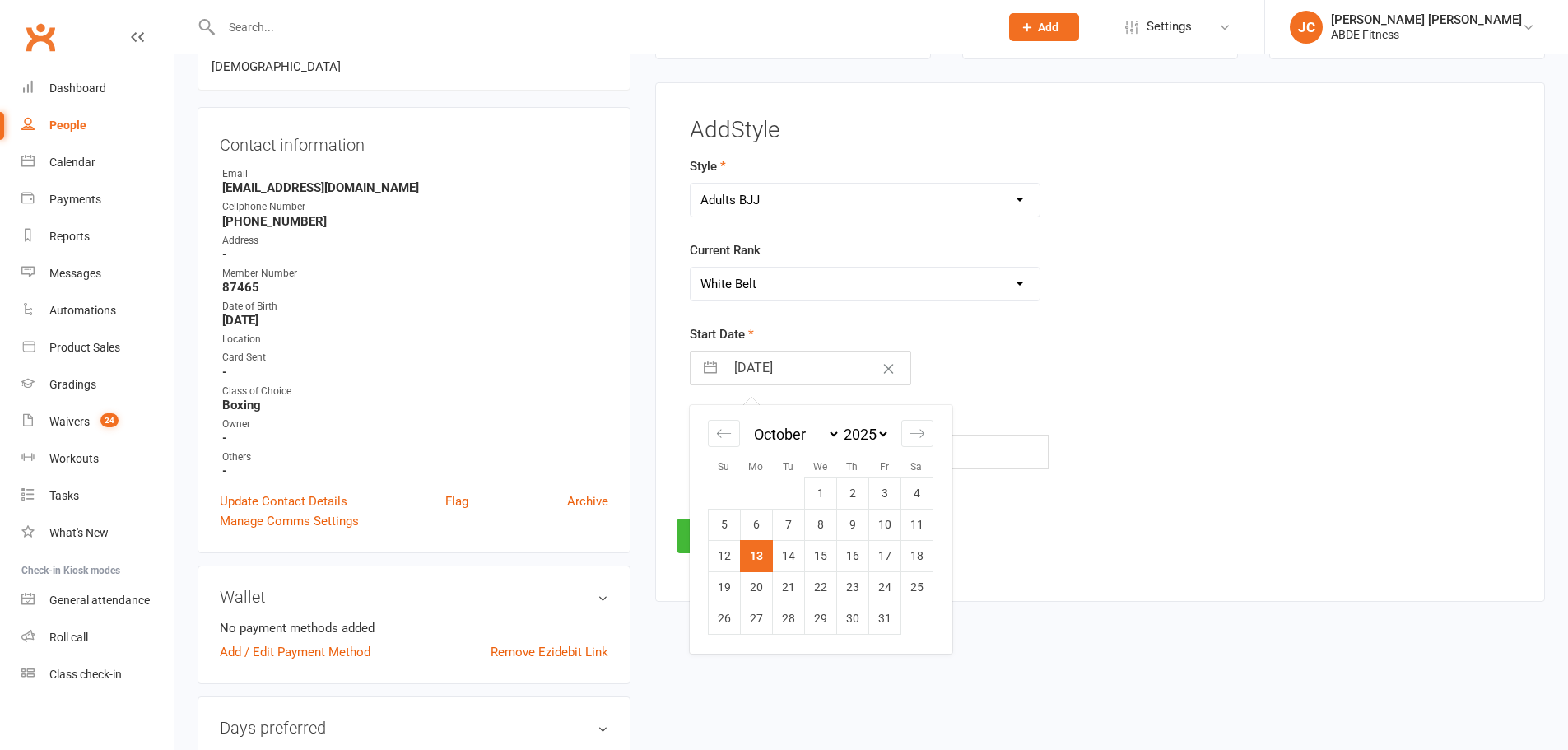
select select "2023"
click at [796, 376] on input "[DATE]" at bounding box center [818, 368] width 186 height 33
select select "8"
select select "2025"
select select "9"
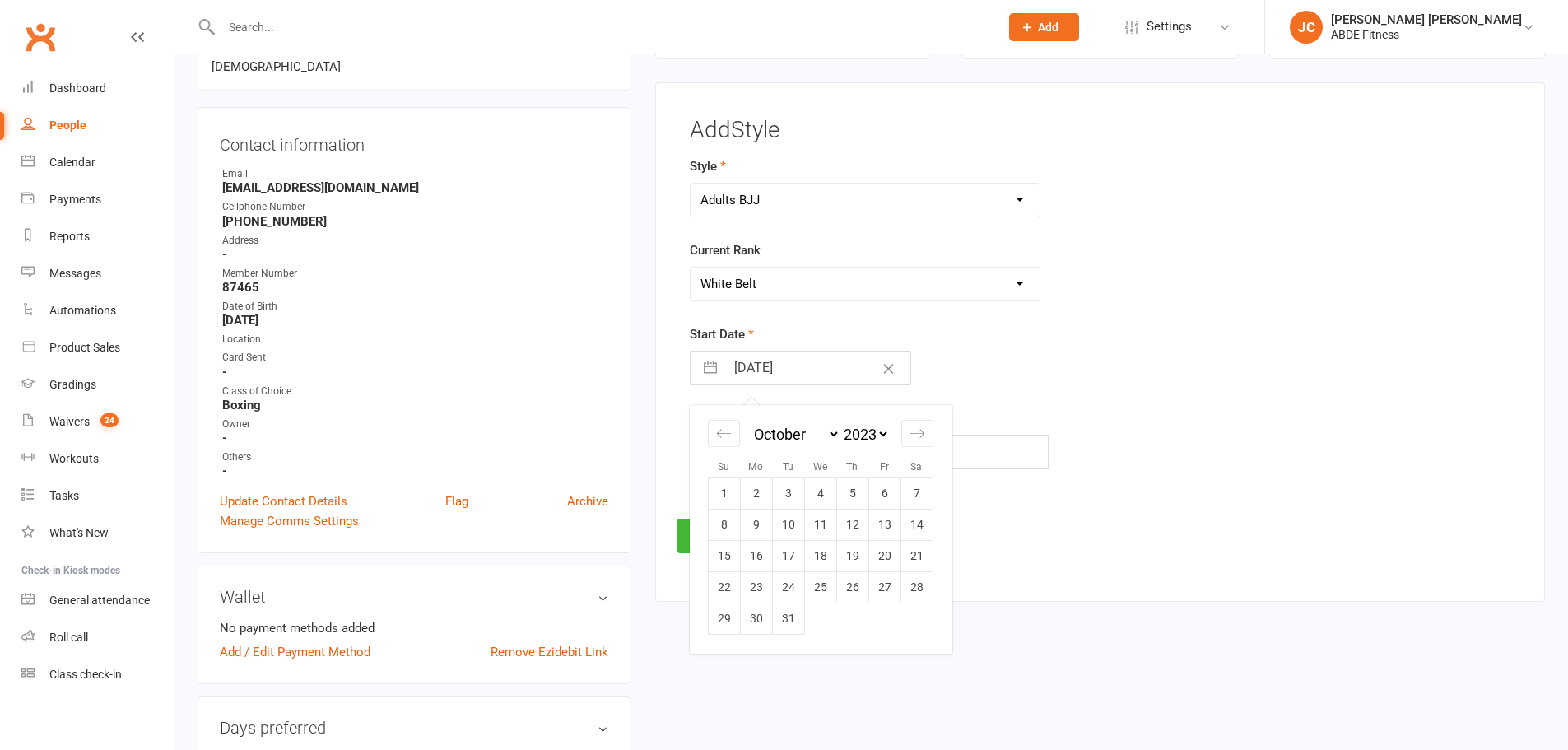
select select "2025"
select select "10"
select select "2025"
click at [869, 431] on select "2035 2034 2033 2032 2031 2030 2029 2028 2027 2026 2025 2024 2023 2022 2021 2020…" at bounding box center [865, 434] width 49 height 19
select select "8"
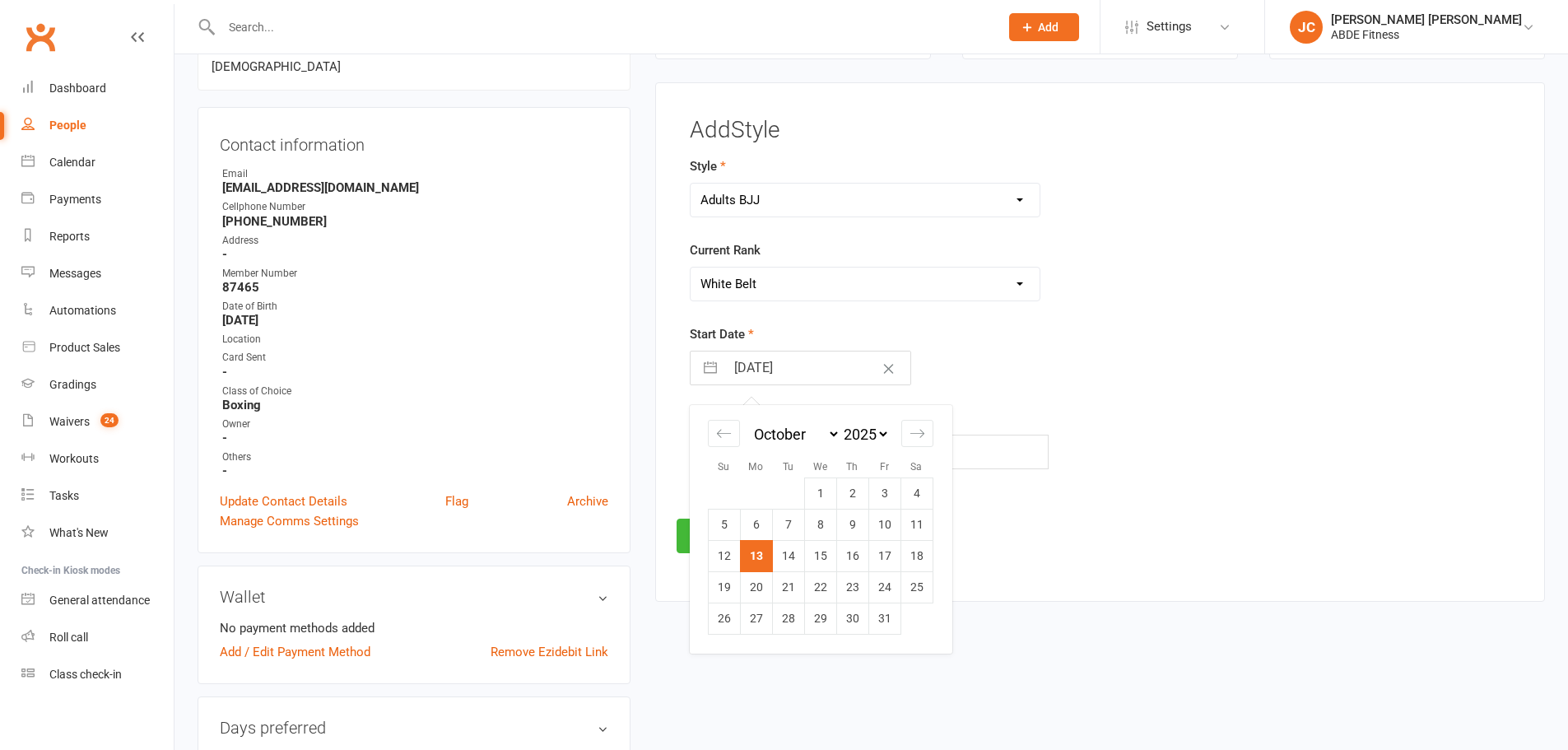
select select "2024"
select select "9"
select select "2024"
select select "10"
select select "2024"
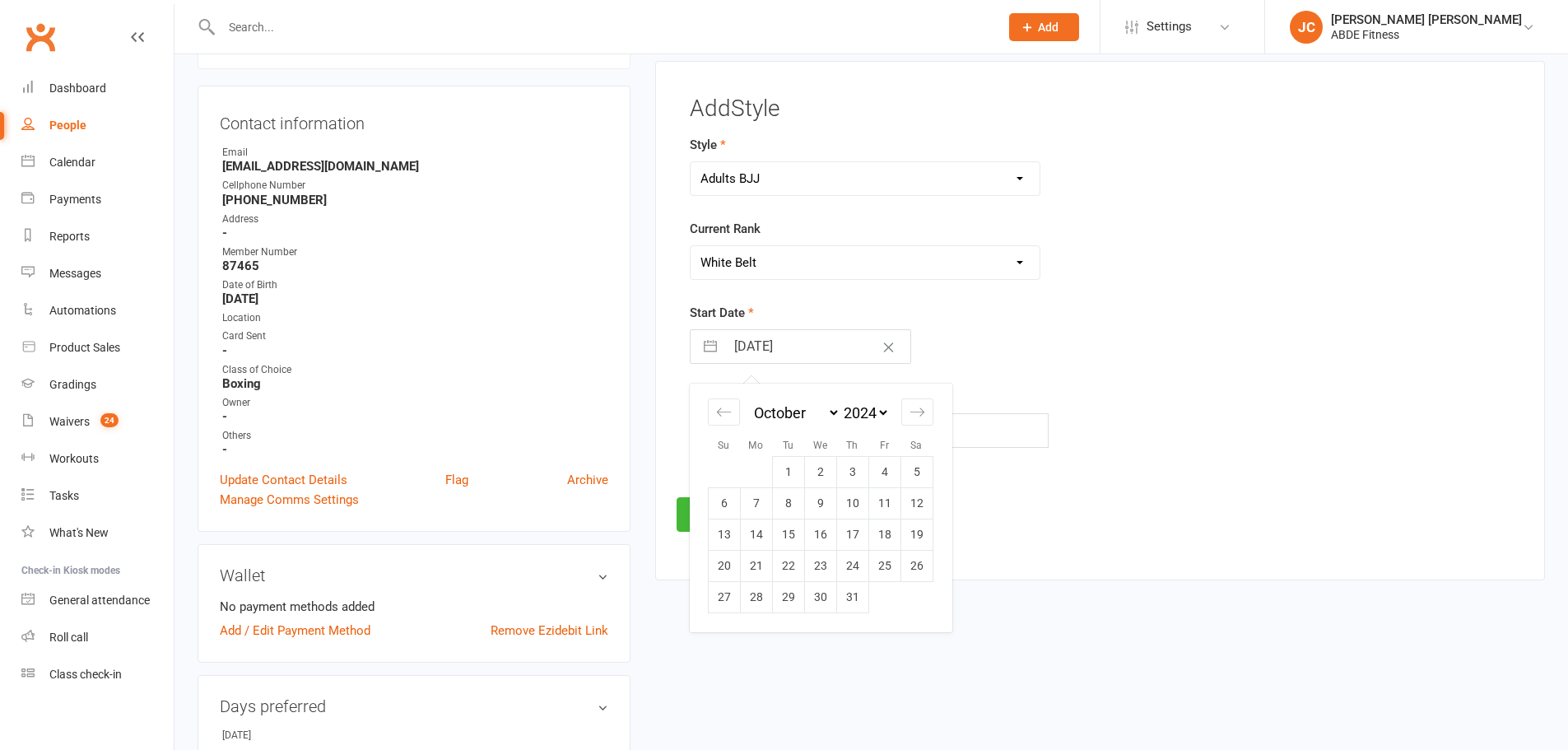
scroll to position [168, 0]
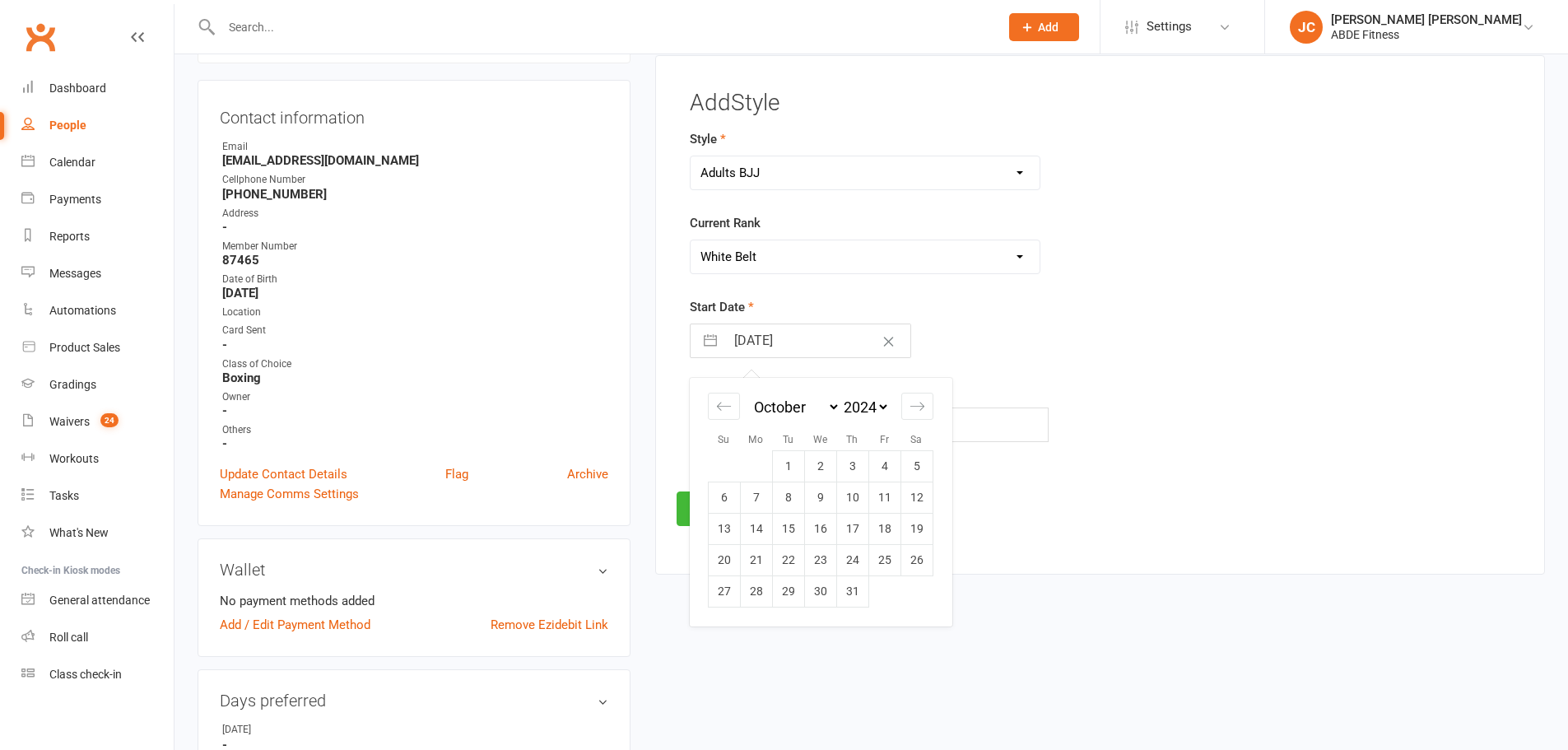
click at [725, 408] on icon "Move backward to switch to the previous month." at bounding box center [723, 406] width 15 height 15
select select "7"
select select "2024"
click at [725, 408] on icon "Move backward to switch to the previous month." at bounding box center [723, 406] width 15 height 15
select select "6"
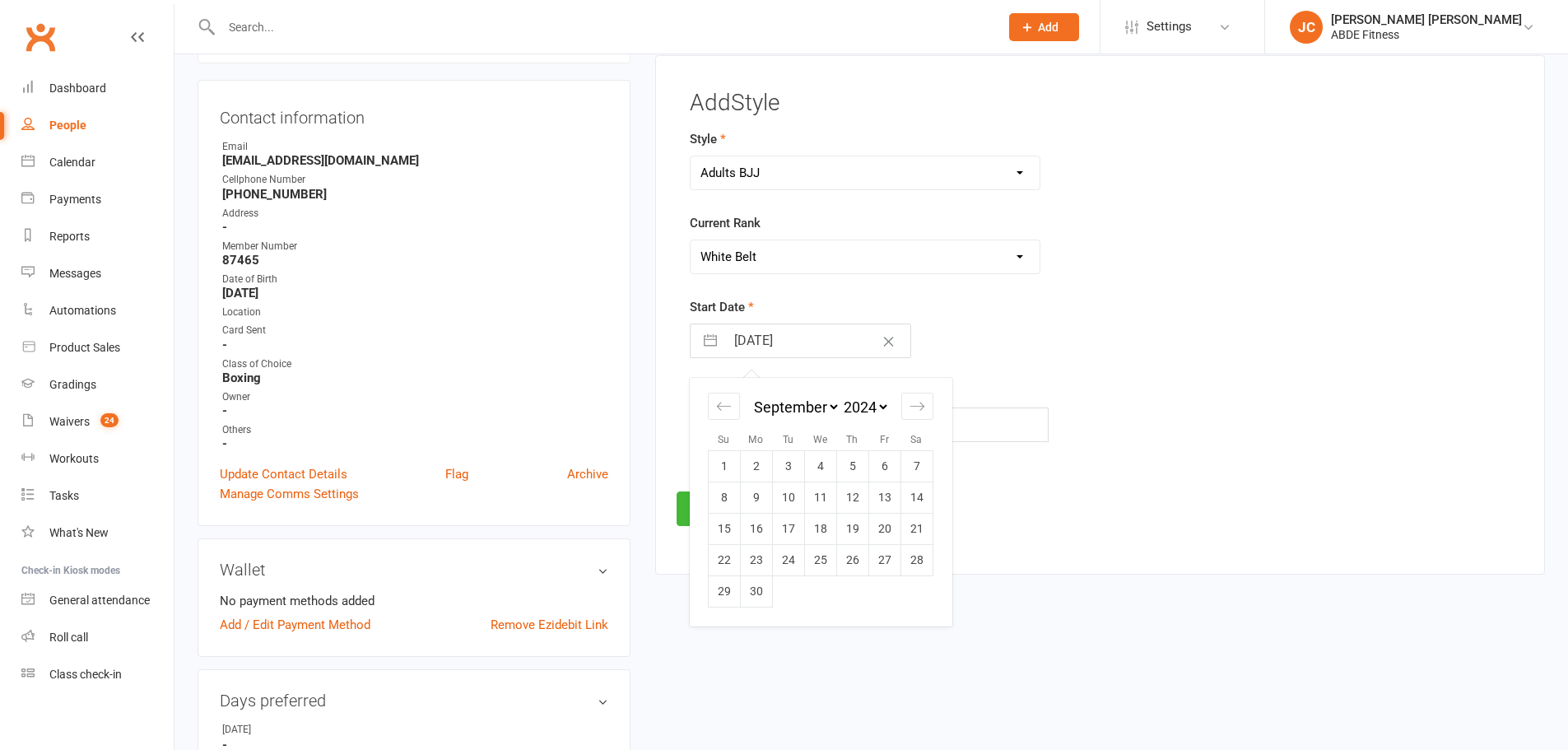
select select "2024"
click at [725, 408] on icon "Move backward to switch to the previous month." at bounding box center [723, 406] width 15 height 15
select select "4"
select select "2024"
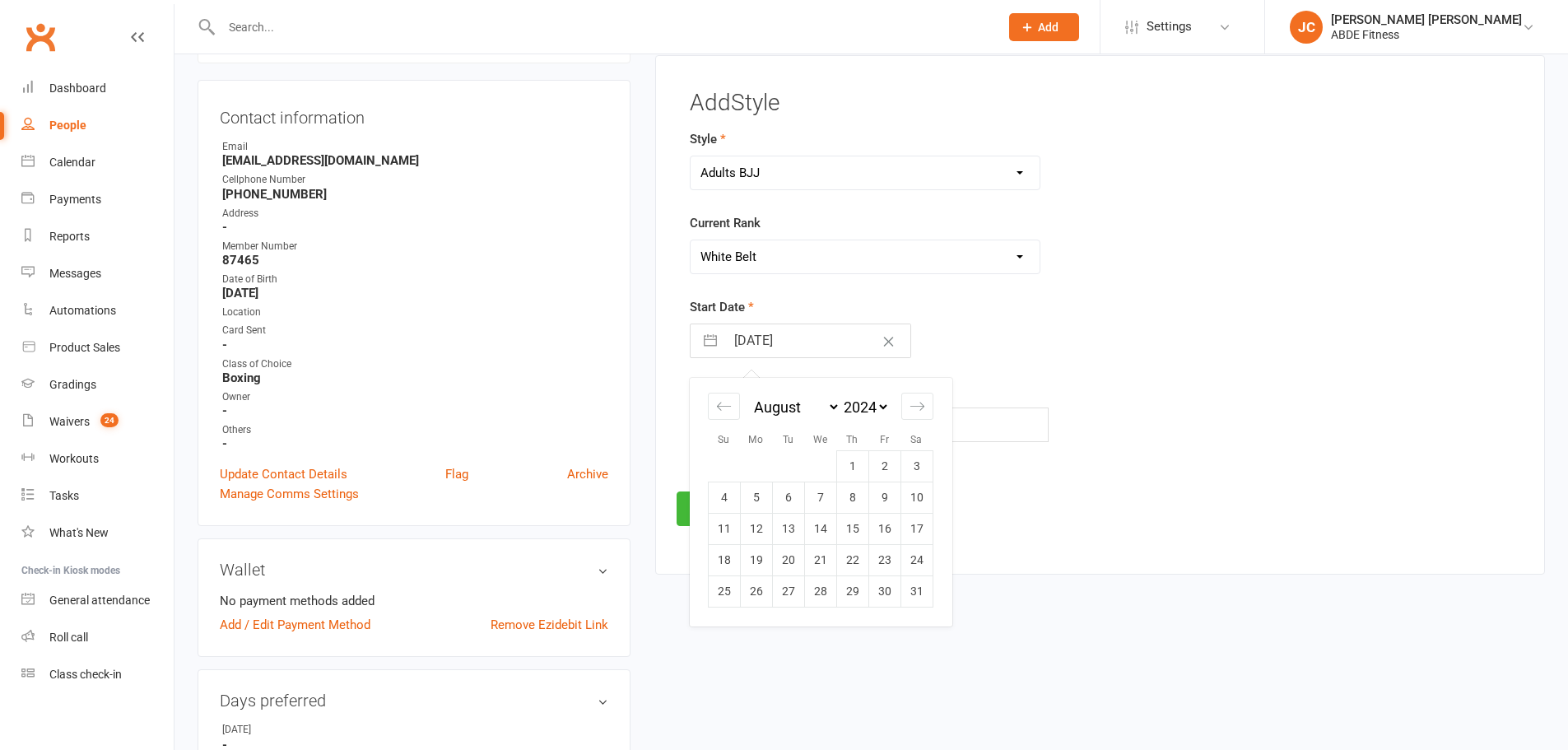
select select "5"
select select "2024"
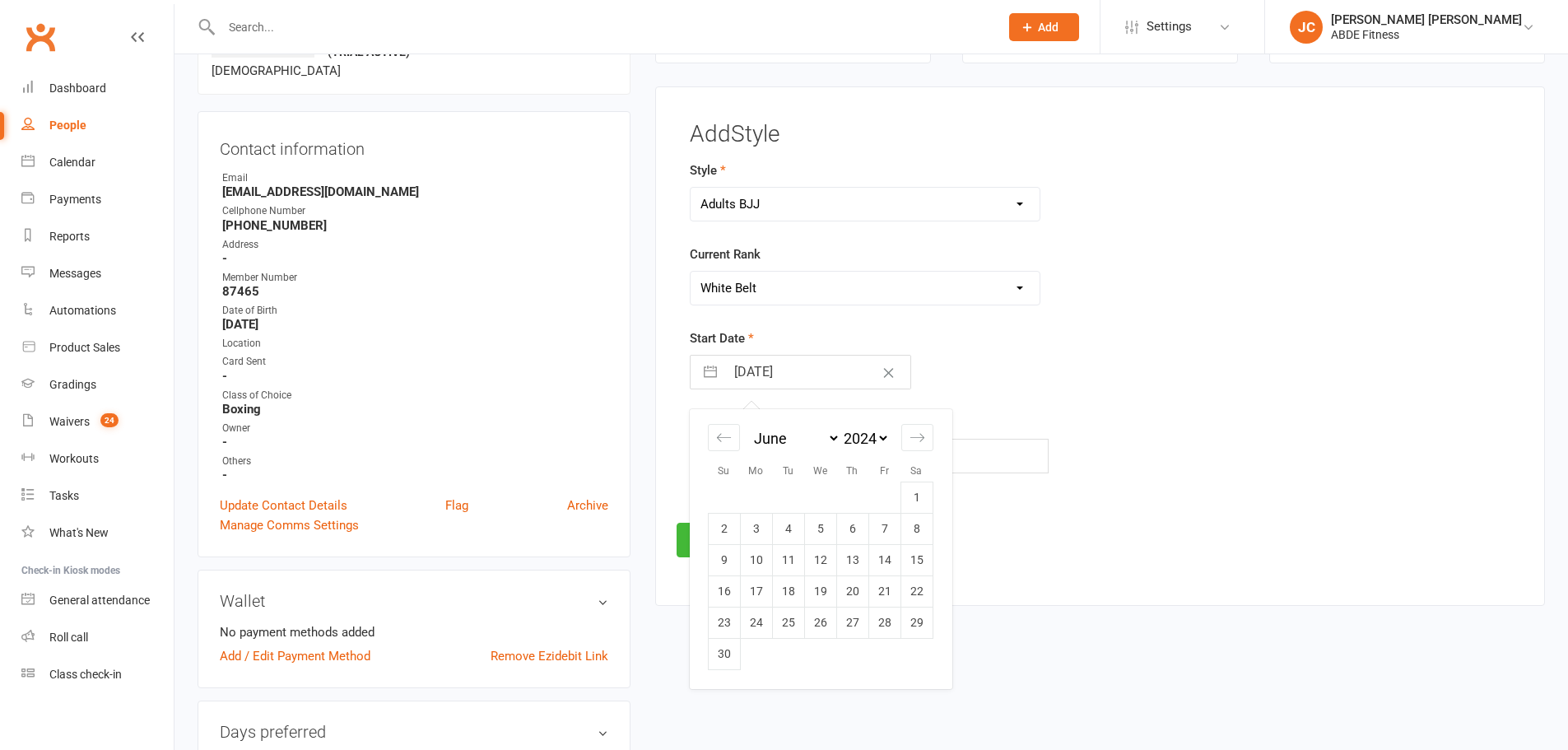
scroll to position [114, 0]
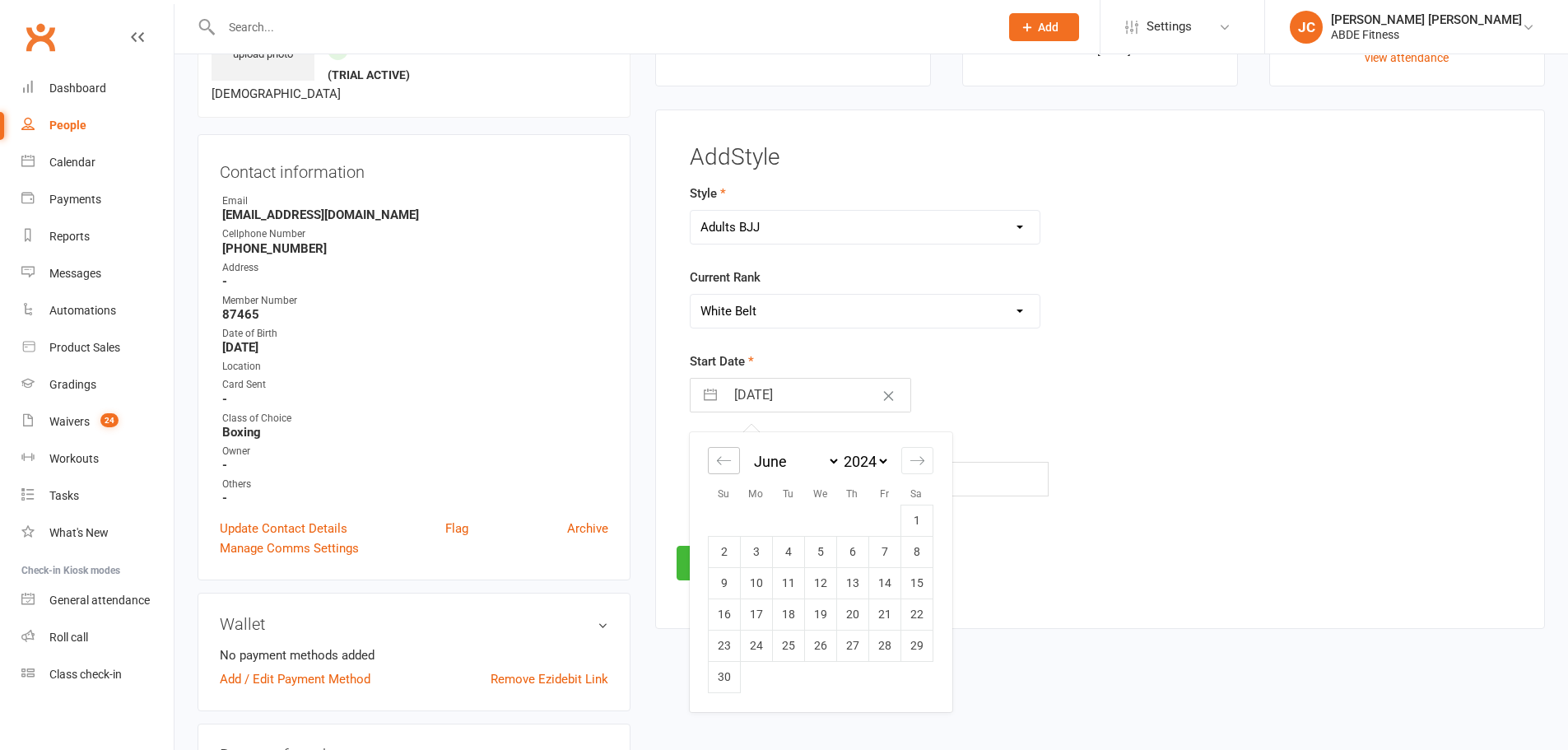
click at [711, 461] on div "Move backward to switch to the previous month." at bounding box center [723, 461] width 32 height 27
select select "3"
select select "2024"
click at [711, 461] on div "Move backward to switch to the previous month." at bounding box center [723, 461] width 32 height 27
select select "2"
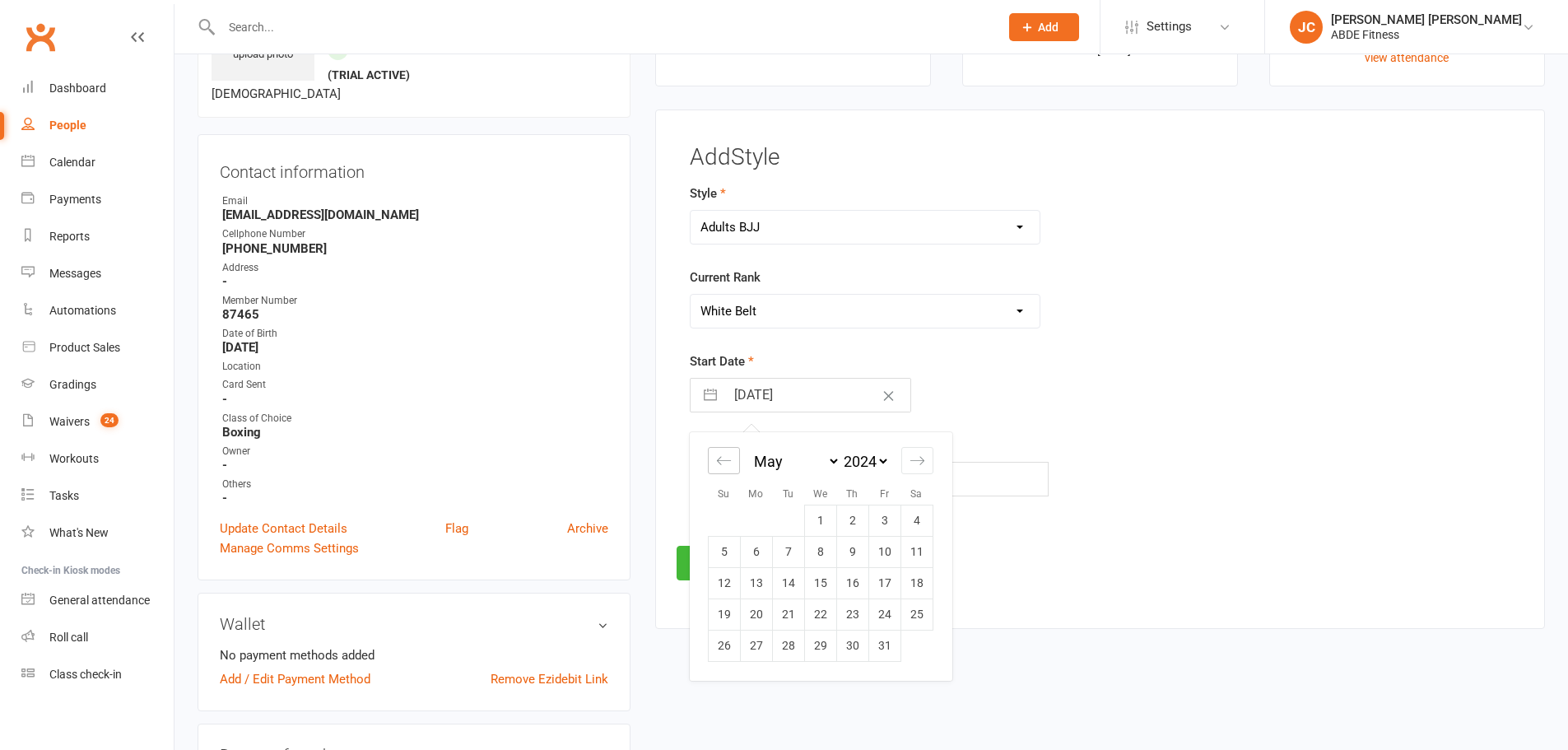
select select "2024"
click at [711, 461] on div "Move backward to switch to the previous month." at bounding box center [723, 461] width 32 height 27
select select "1"
select select "2024"
click at [880, 514] on td "1" at bounding box center [884, 521] width 32 height 31
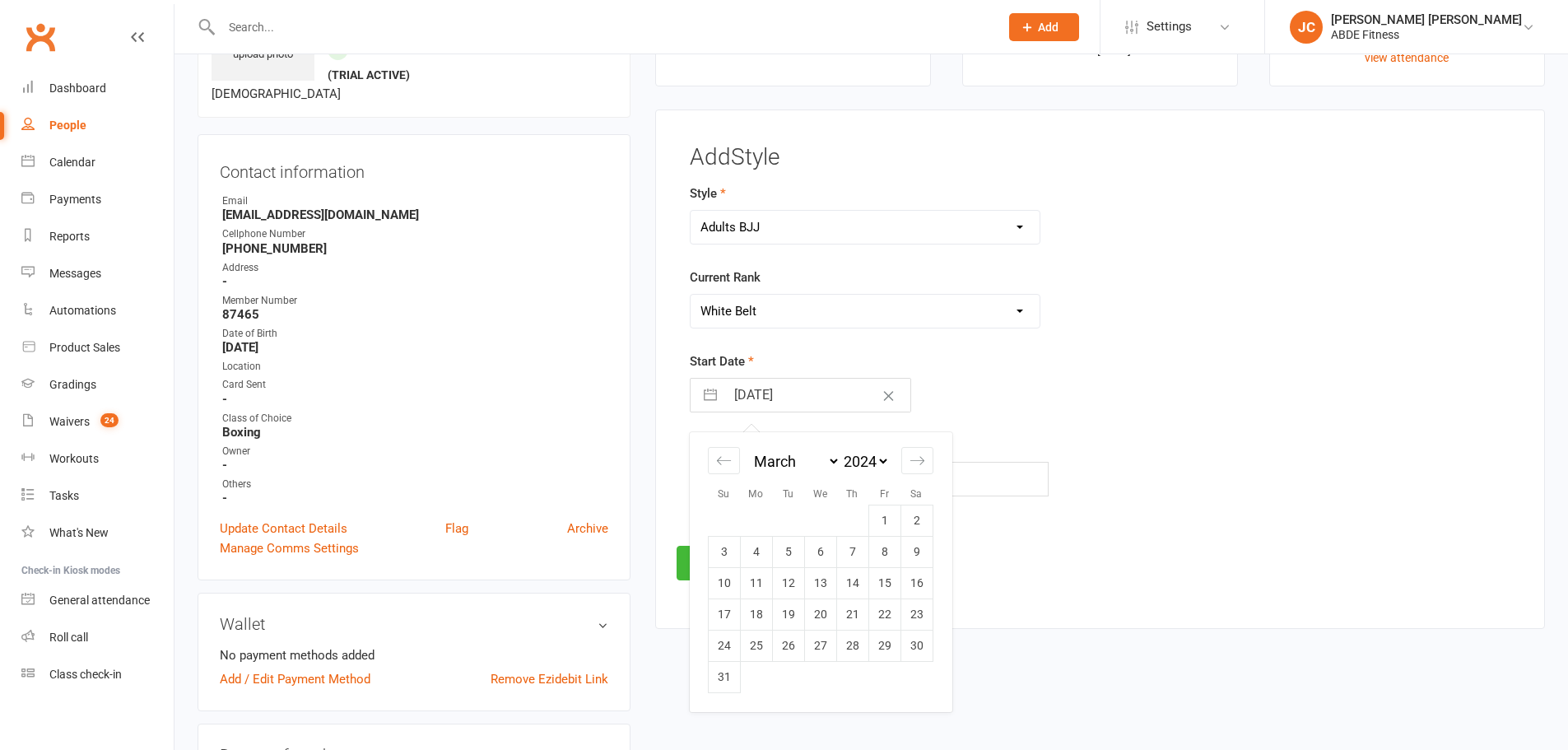
type input "[DATE]"
click at [724, 551] on button "Save" at bounding box center [715, 563] width 77 height 35
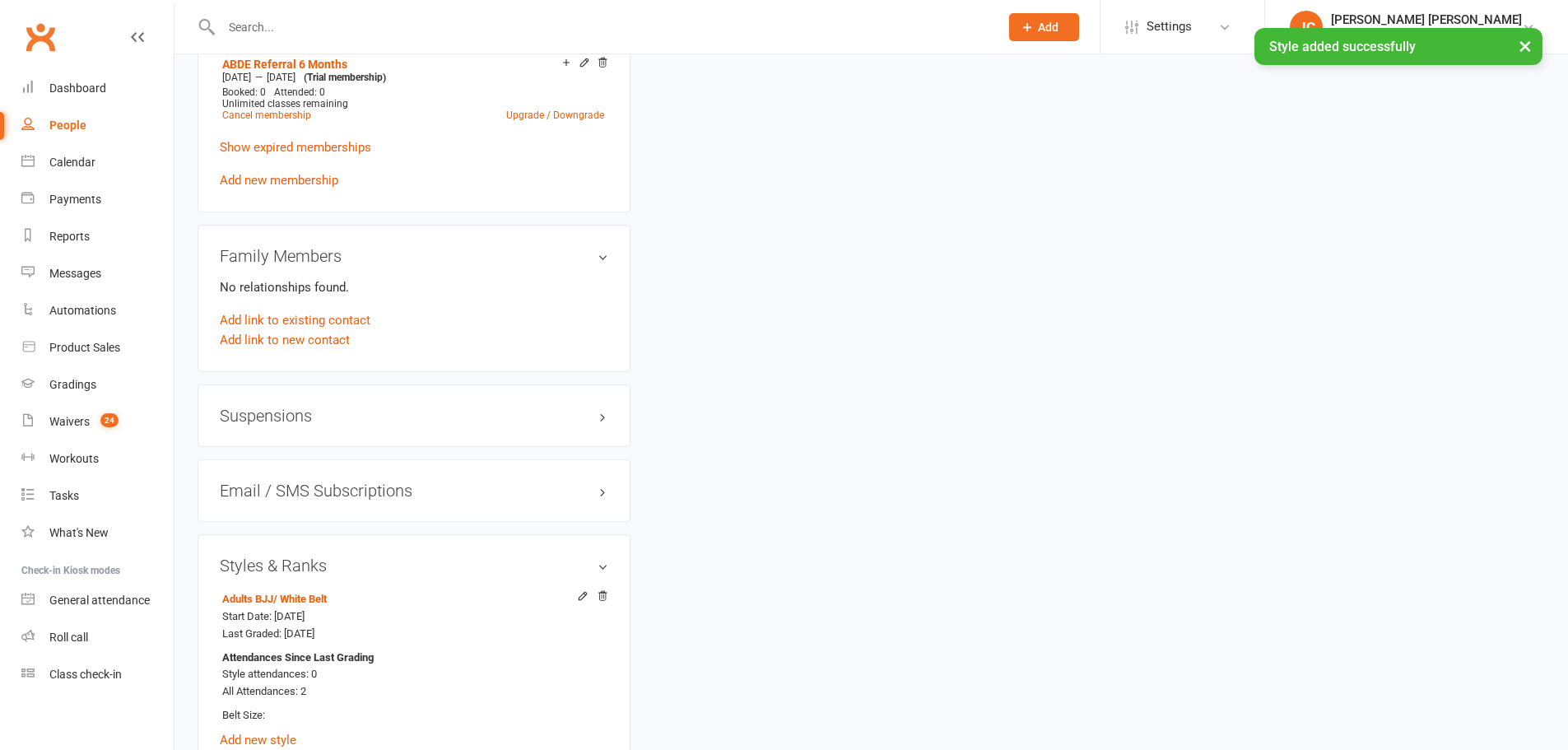
scroll to position [1184, 0]
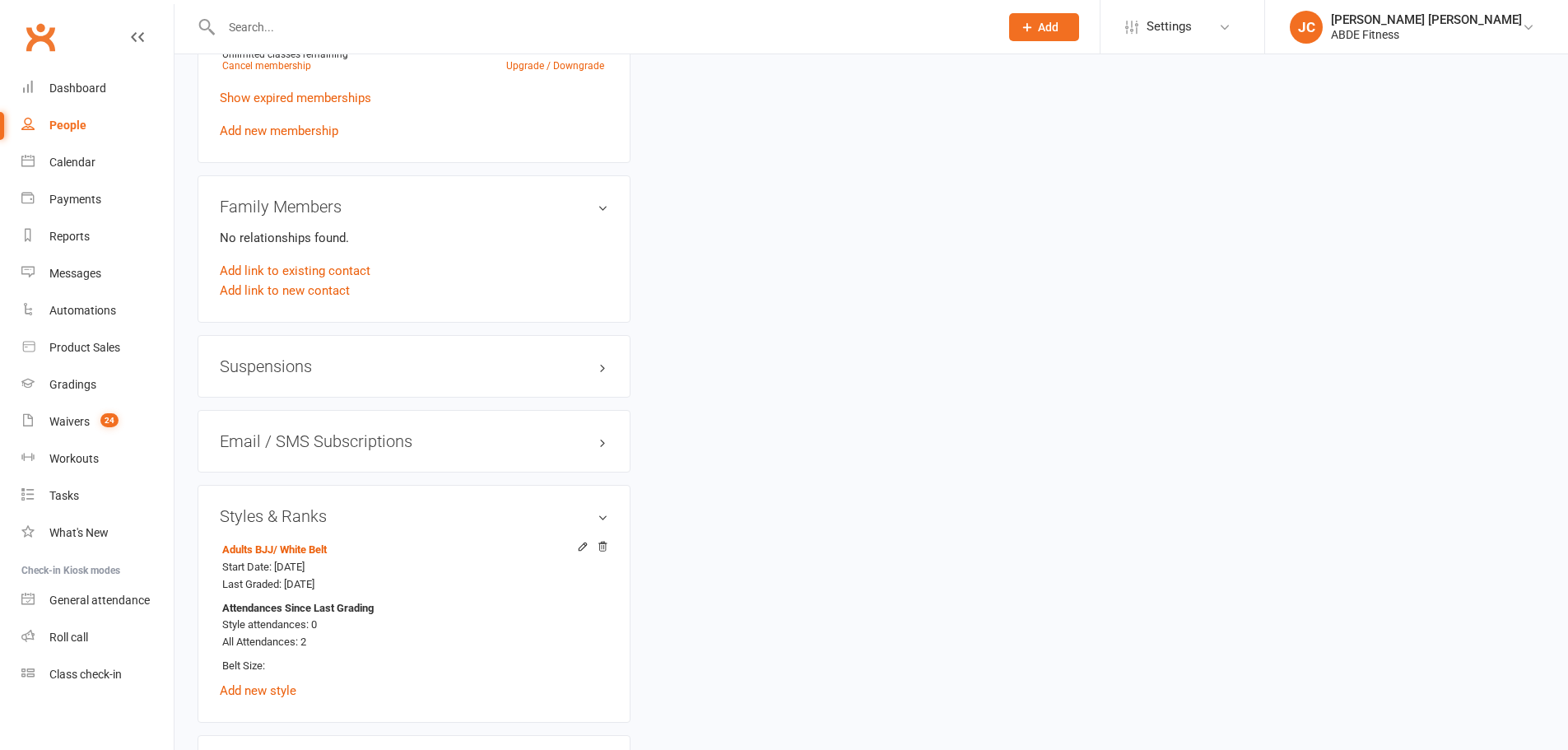
click at [56, 117] on link "People" at bounding box center [97, 126] width 152 height 37
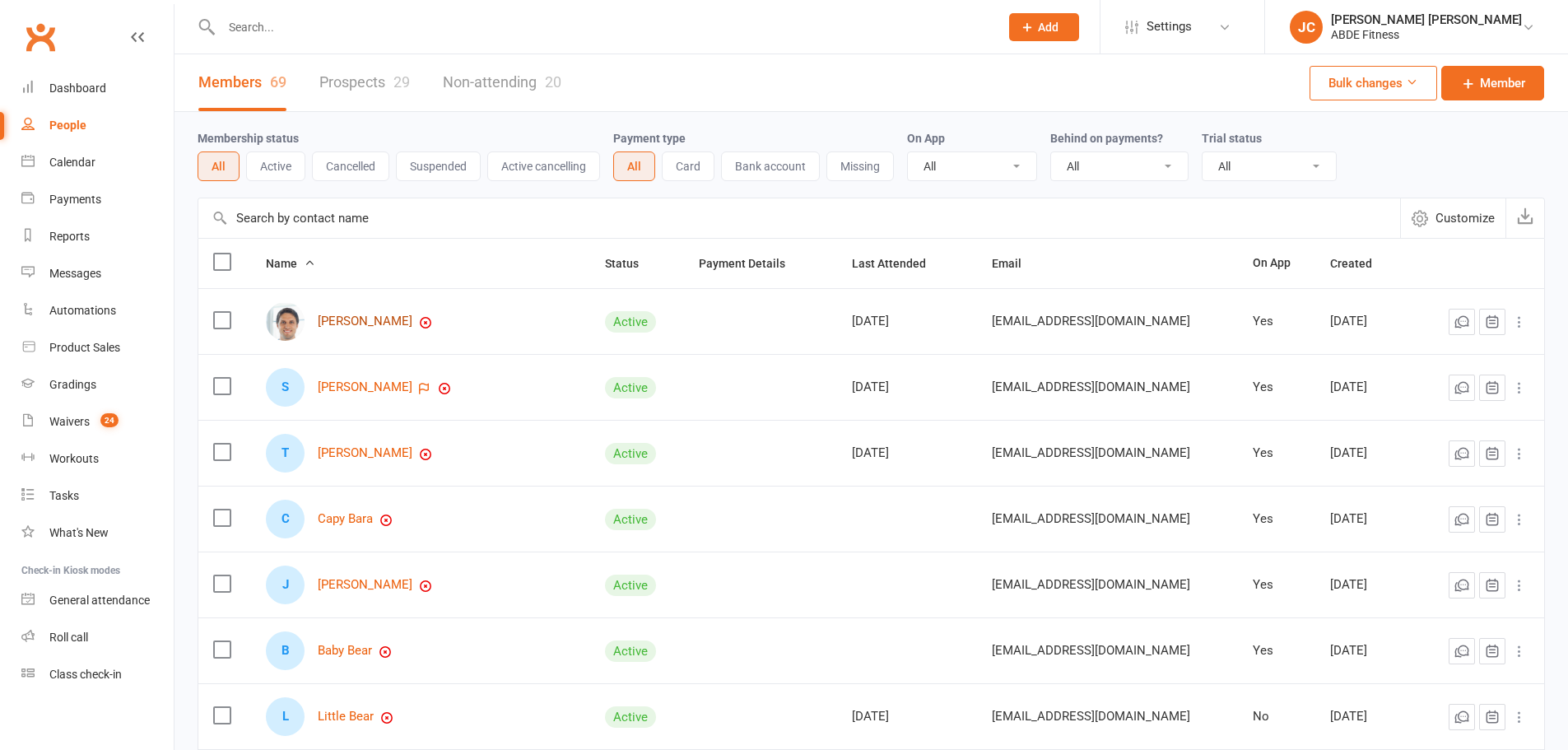
click at [389, 317] on link "[PERSON_NAME]" at bounding box center [365, 321] width 95 height 14
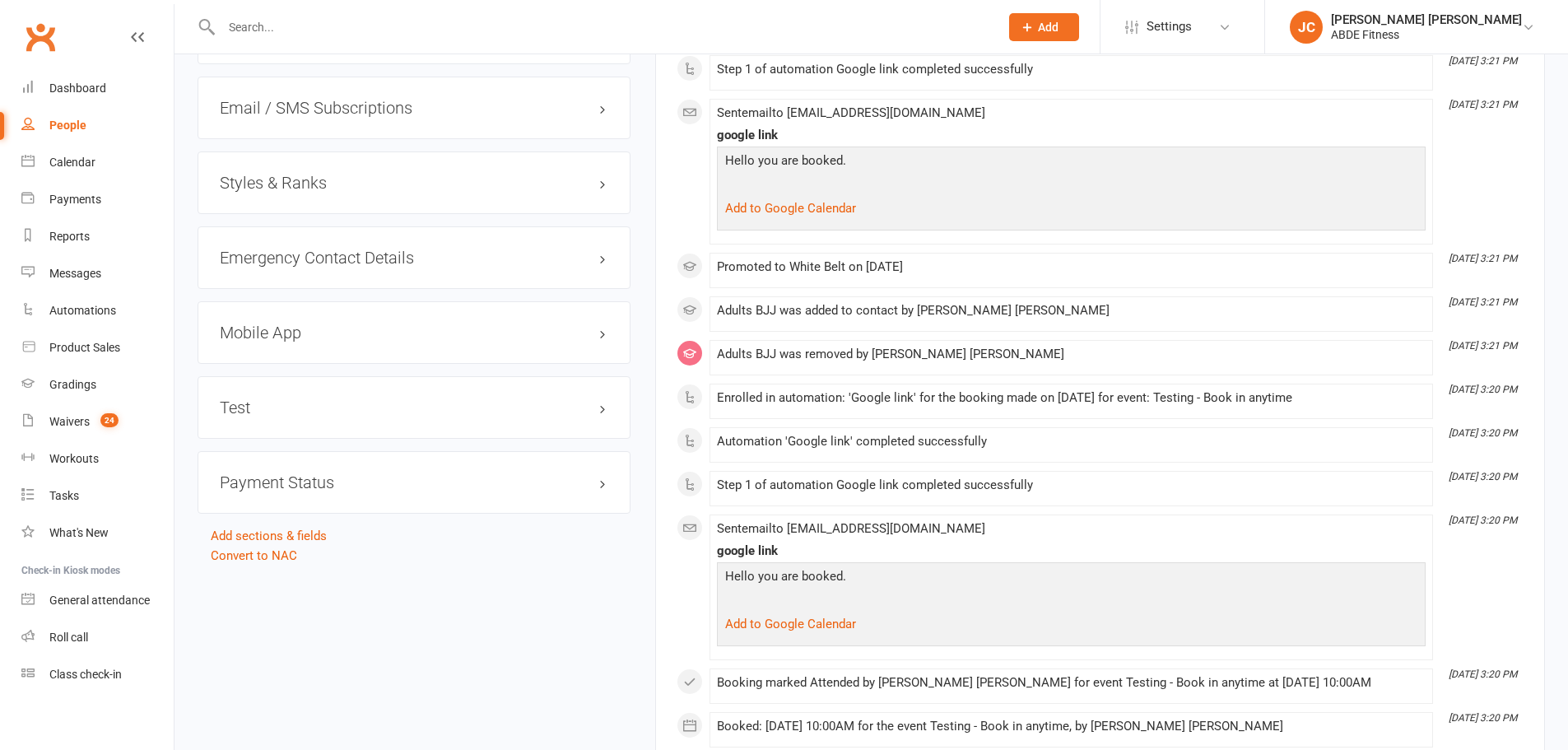
scroll to position [1521, 0]
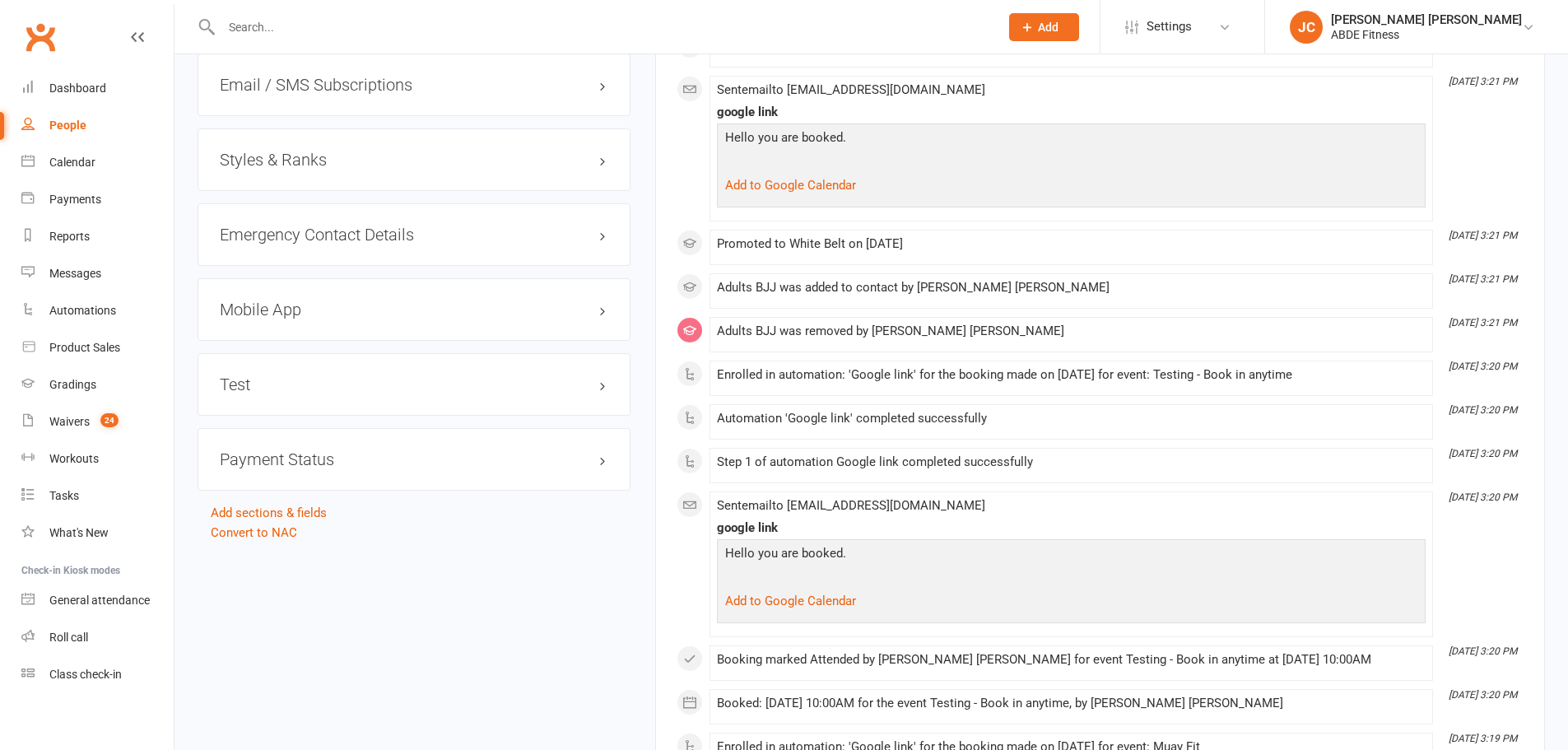
click at [408, 154] on h3 "Styles & Ranks" at bounding box center [414, 160] width 389 height 18
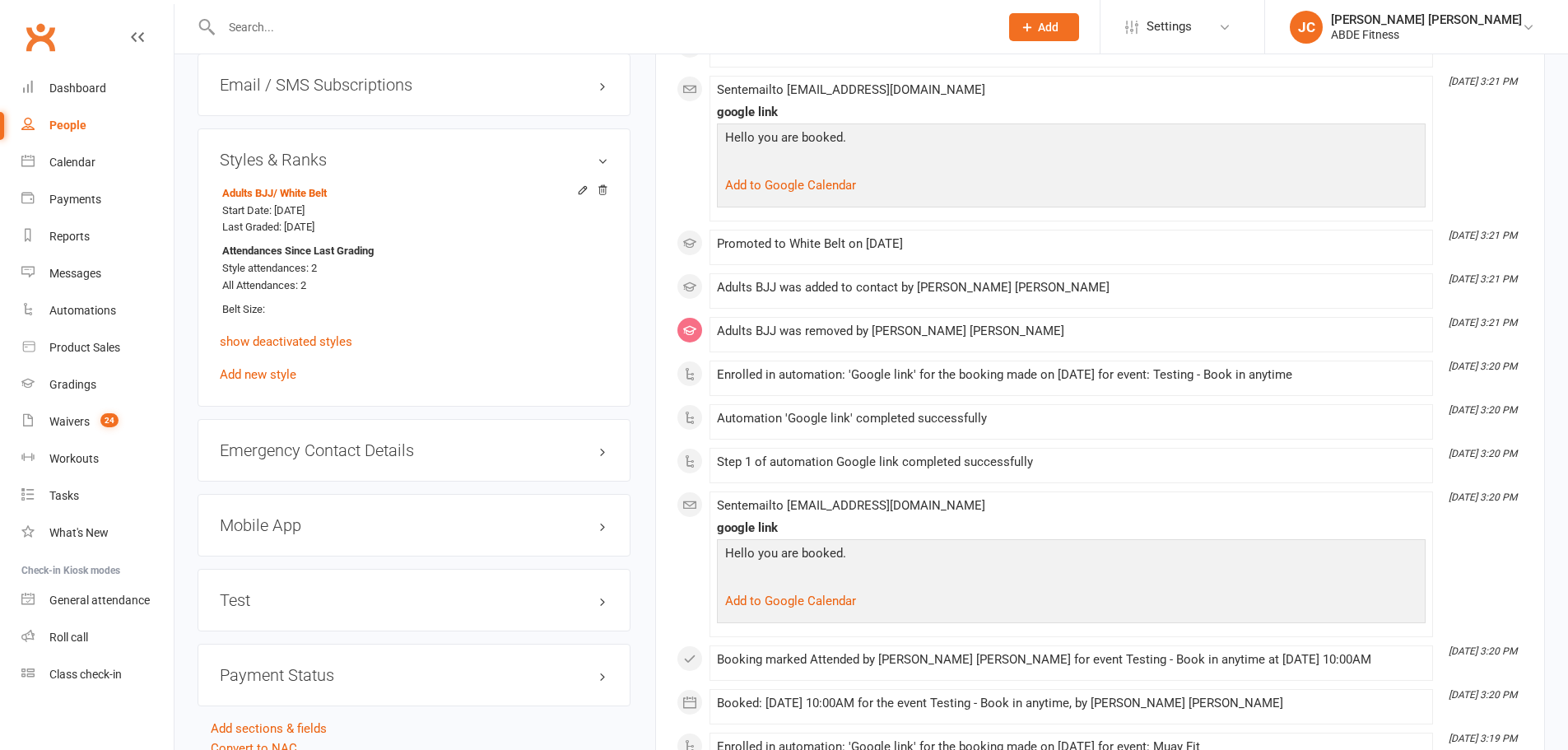
click at [606, 189] on icon at bounding box center [602, 190] width 12 height 12
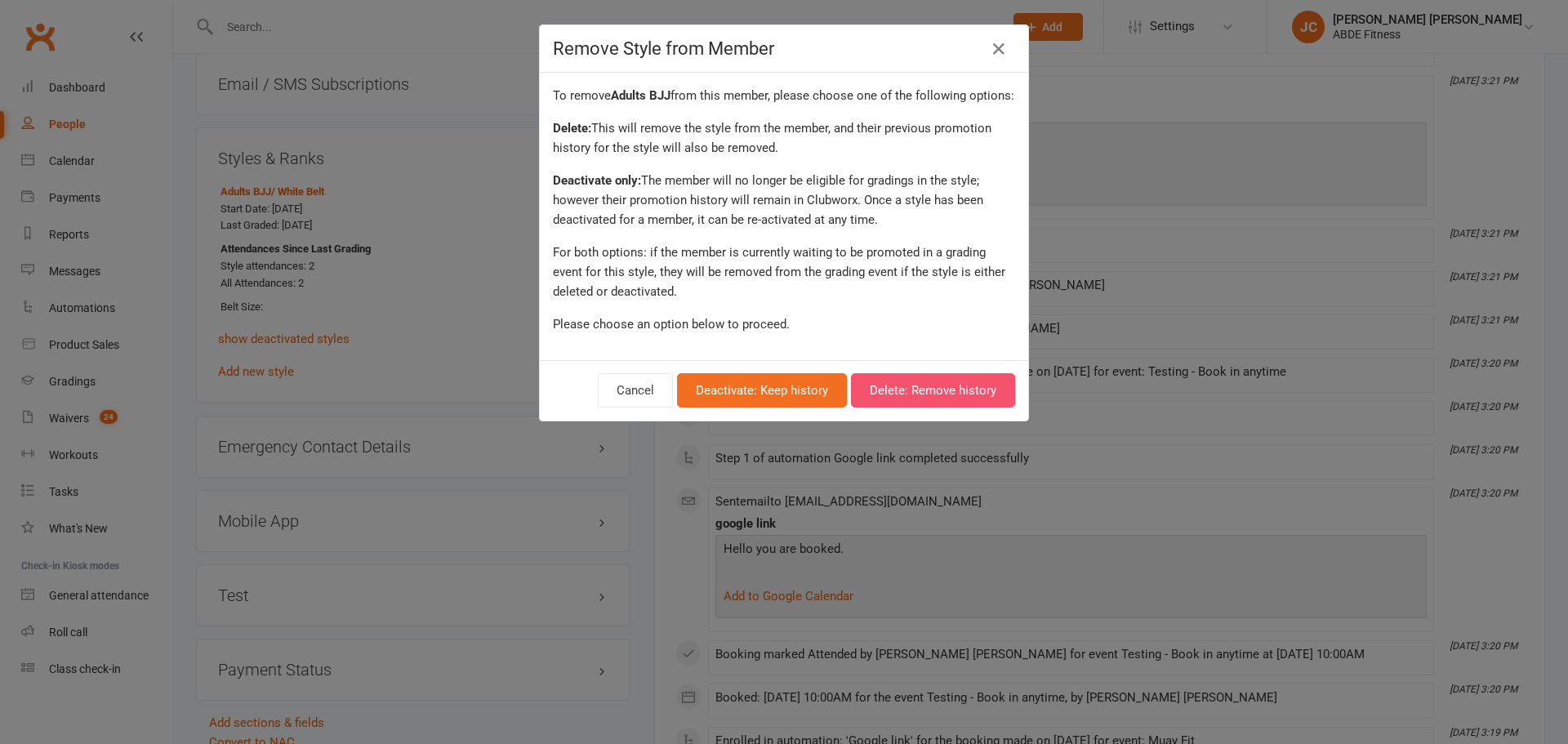
click at [935, 407] on button "Delete: Remove history" at bounding box center [933, 390] width 164 height 34
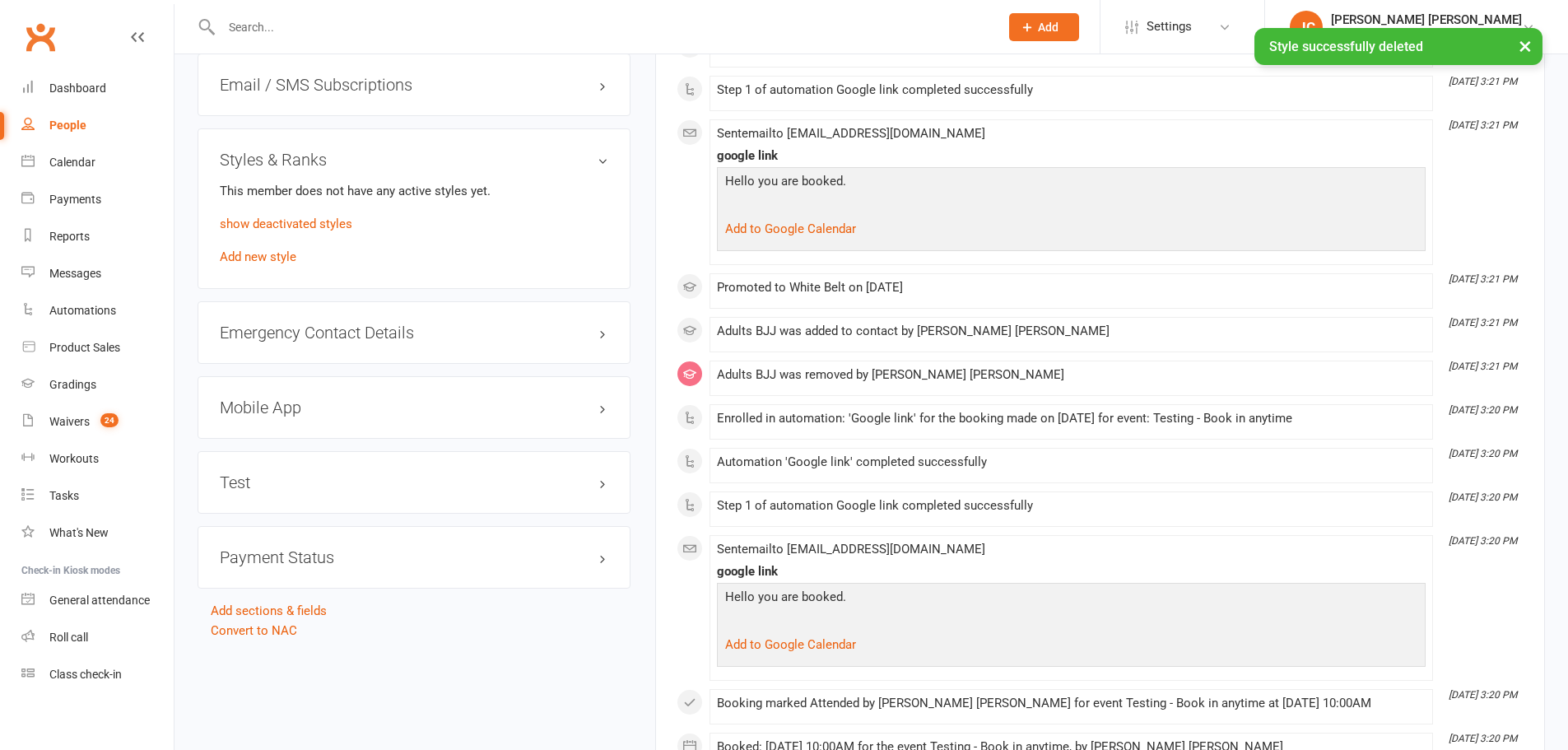
click at [287, 255] on link "Add new style" at bounding box center [258, 257] width 76 height 15
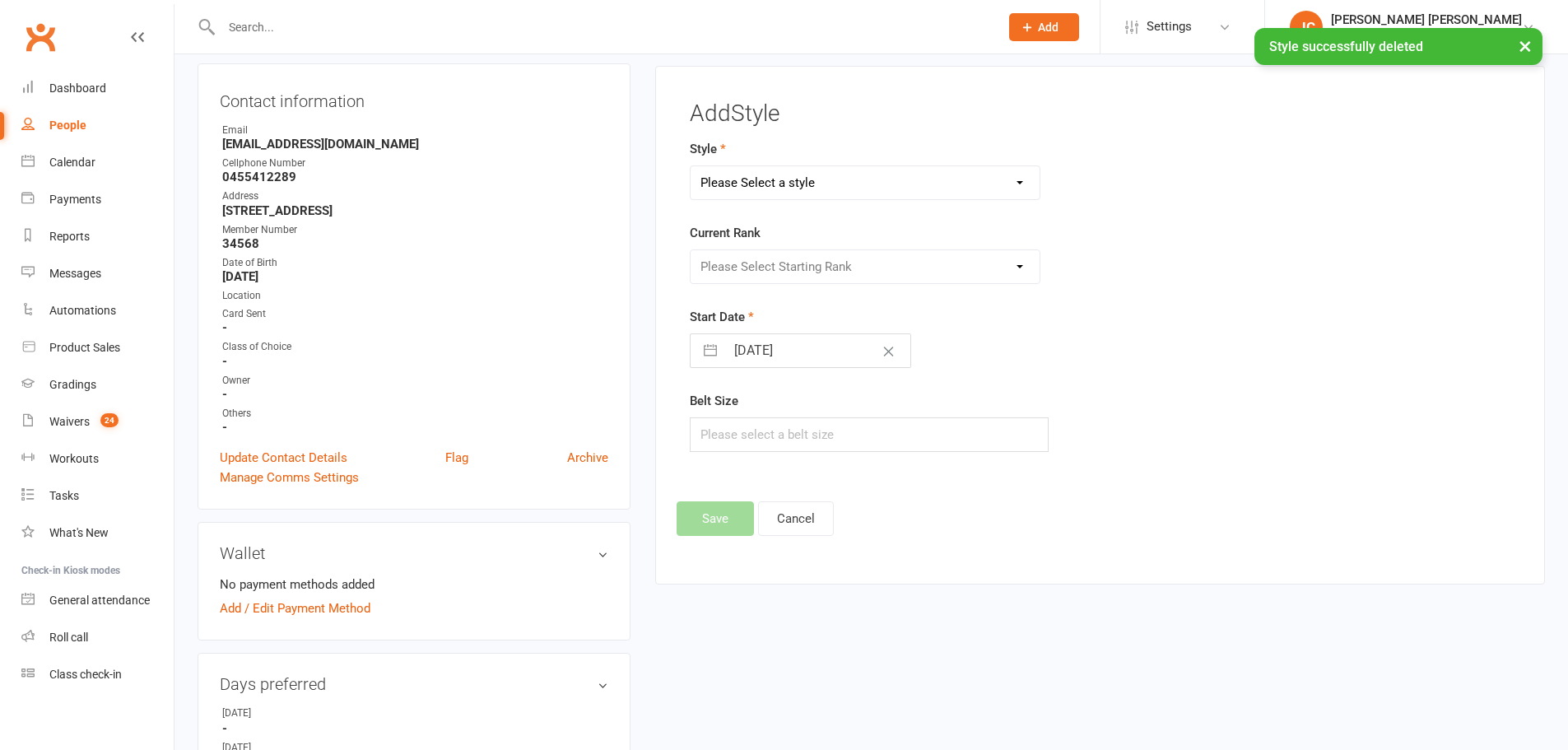
scroll to position [148, 0]
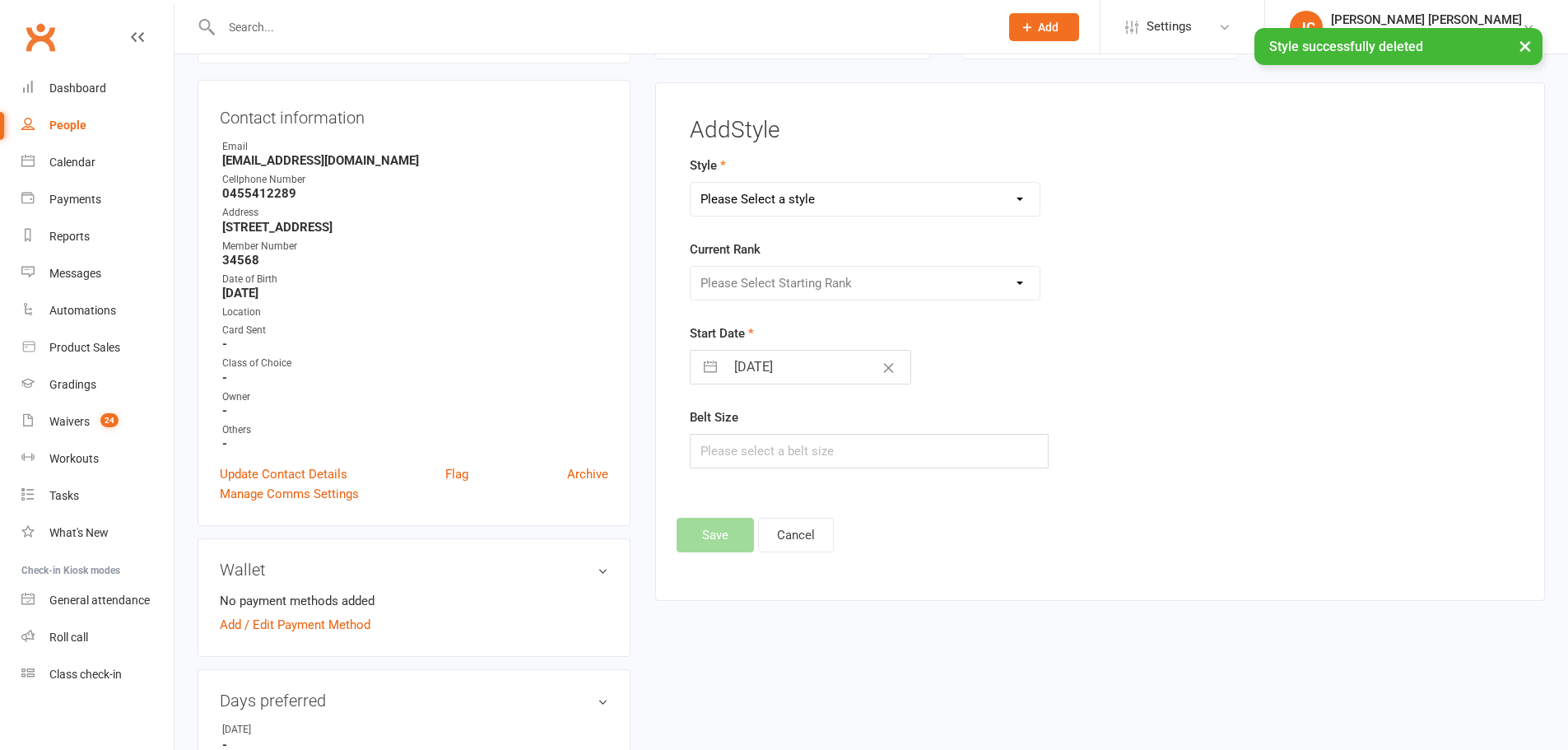
click at [821, 194] on select "Please Select a style Adults BJJ Kids BJJ Taekwondo" at bounding box center [865, 199] width 349 height 33
select select "206"
click at [691, 183] on select "Please Select a style Adults BJJ Kids BJJ Taekwondo" at bounding box center [865, 199] width 349 height 33
click at [799, 279] on select "Please Select Starting Rank White Belt Yellow Belt Orange Green" at bounding box center [865, 283] width 349 height 33
select select "809"
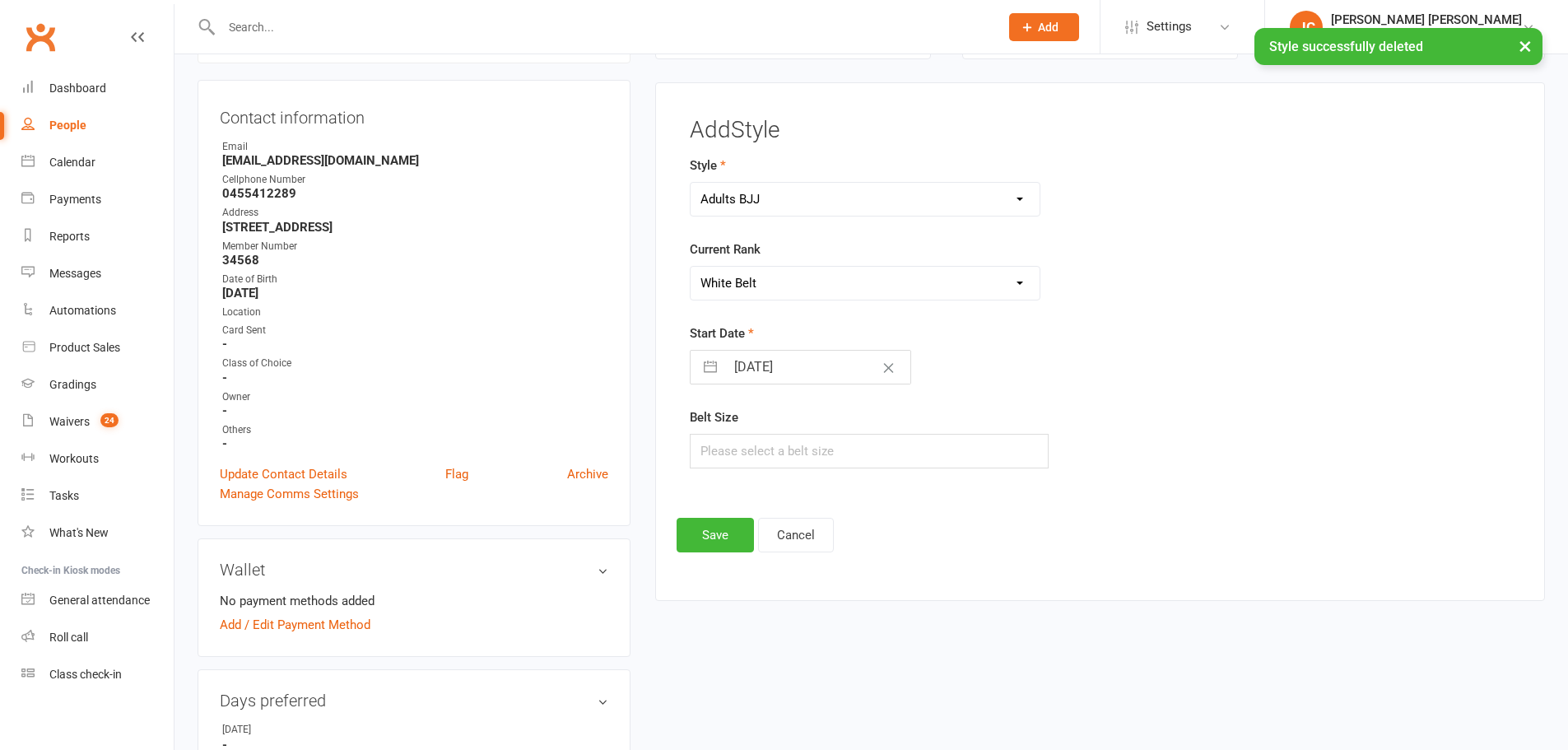
click at [691, 267] on select "Please Select Starting Rank White Belt Yellow Belt Orange Green" at bounding box center [865, 283] width 349 height 33
select select "8"
select select "2025"
select select "9"
select select "2025"
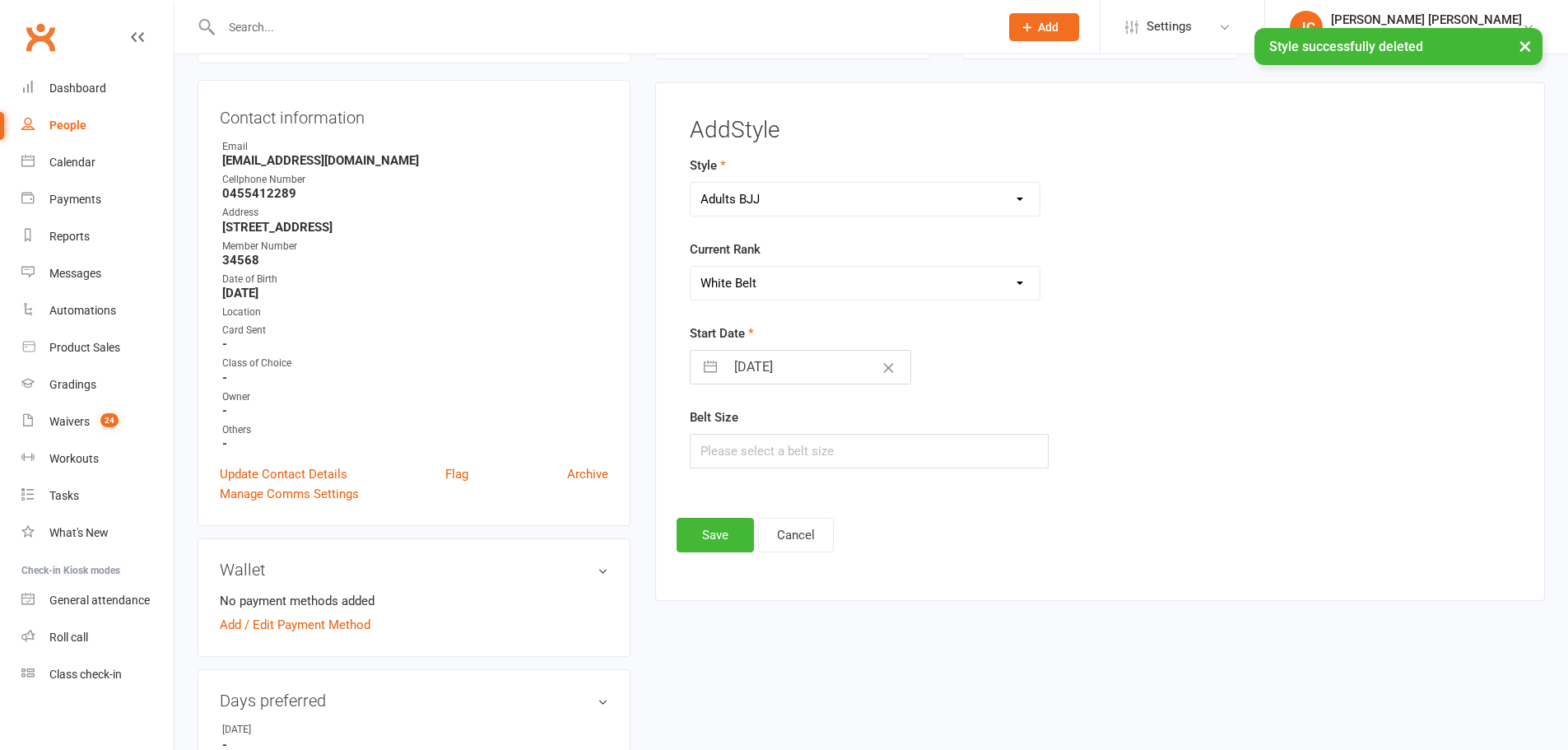
select select "10"
select select "2025"
click at [738, 375] on input "[DATE]" at bounding box center [818, 367] width 186 height 33
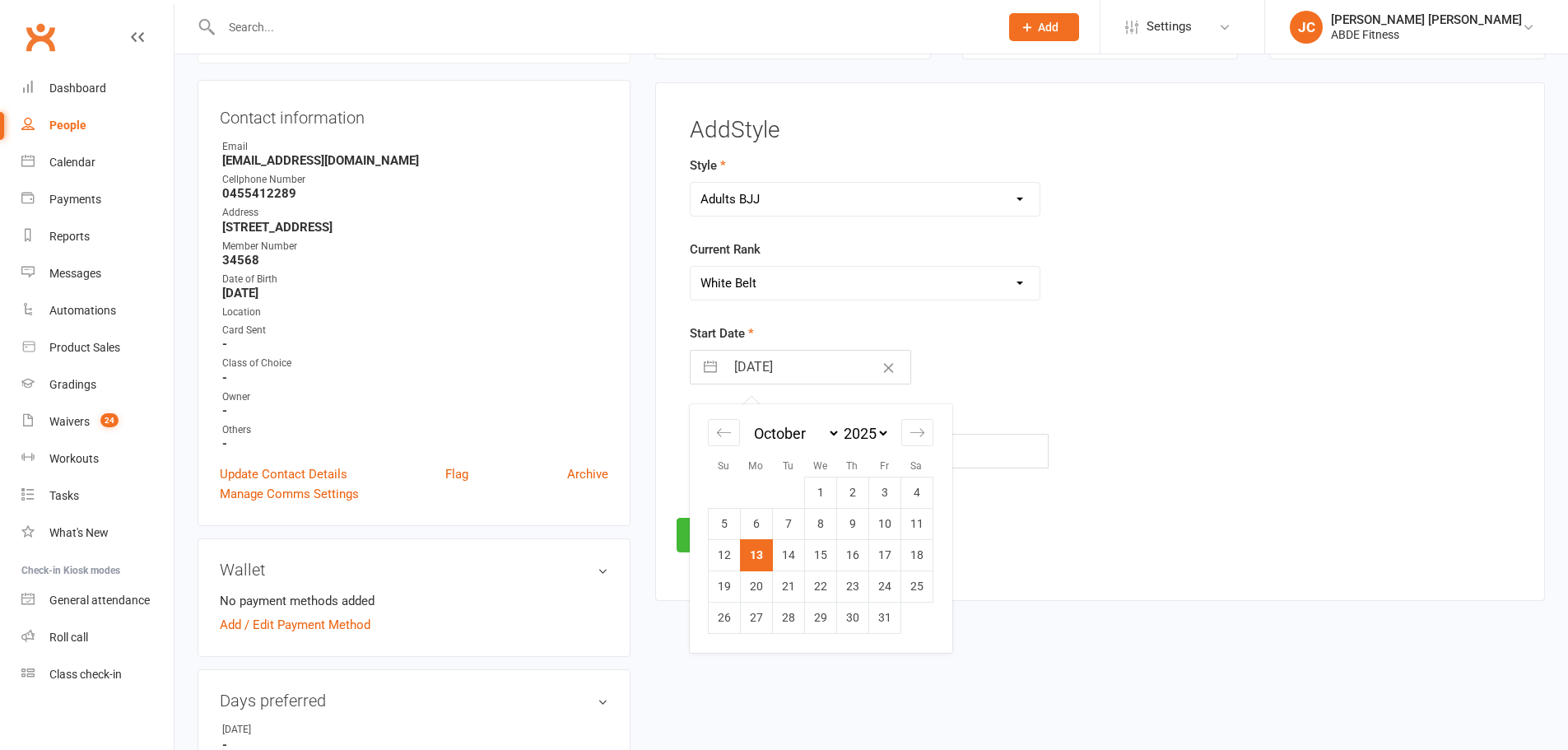
click at [724, 420] on div "Move backward to switch to the previous month." at bounding box center [723, 432] width 32 height 27
select select "7"
select select "2025"
click at [724, 420] on div "Move backward to switch to the previous month." at bounding box center [723, 432] width 32 height 27
select select "6"
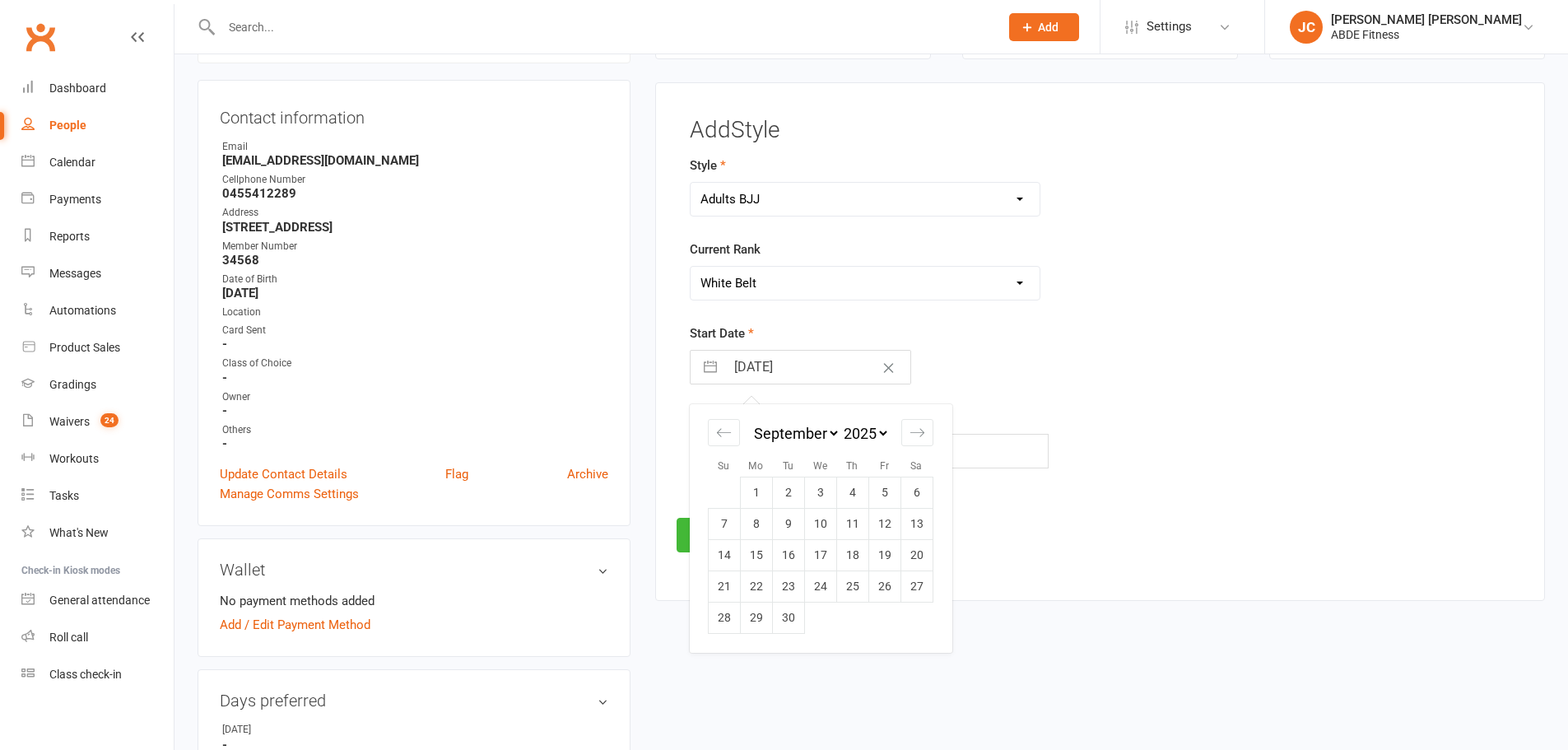
select select "2025"
click at [730, 431] on icon "Move backward to switch to the previous month." at bounding box center [723, 432] width 15 height 15
select select "5"
select select "2025"
click at [794, 491] on td "1" at bounding box center [788, 493] width 32 height 31
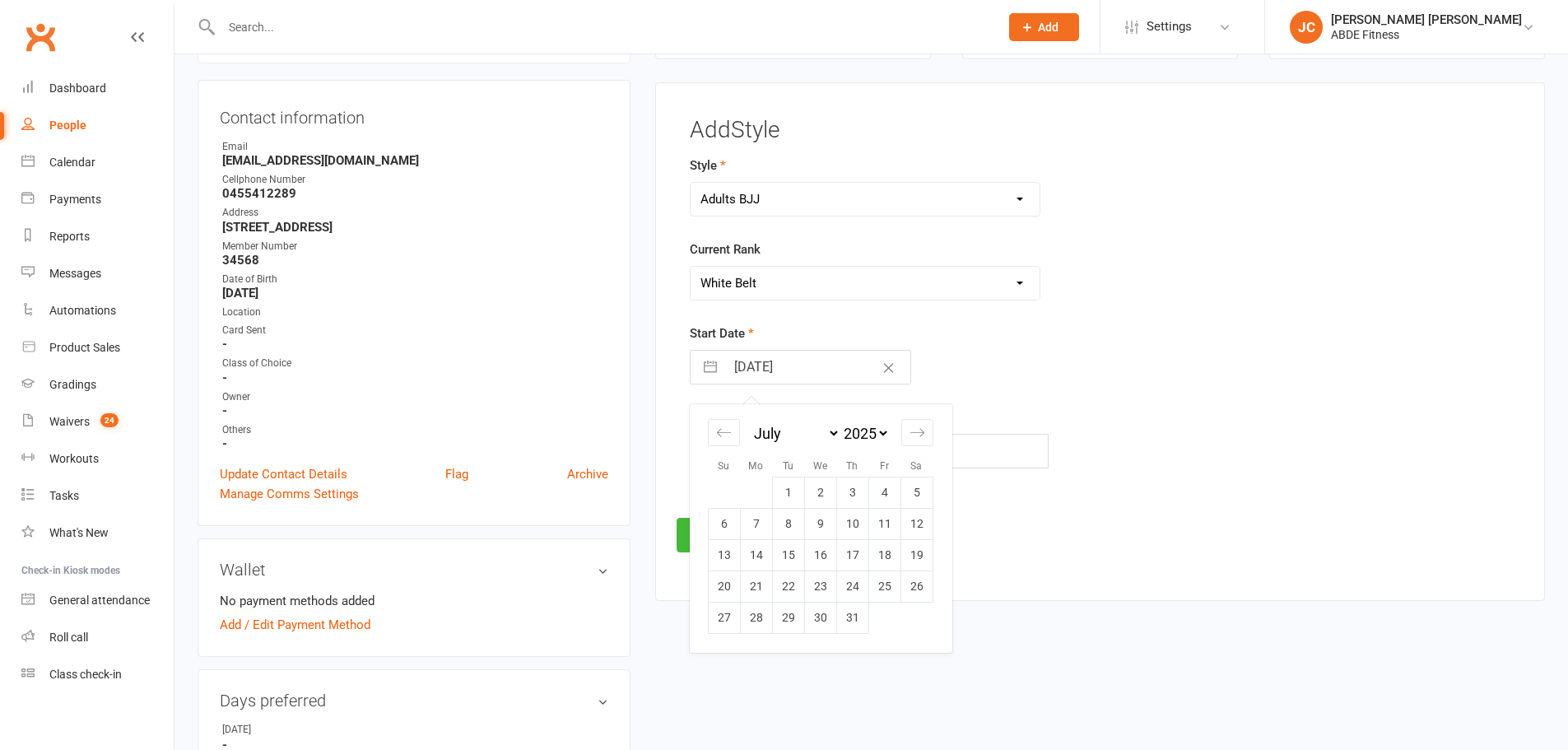
type input "[DATE]"
click at [722, 539] on button "Save" at bounding box center [715, 535] width 77 height 35
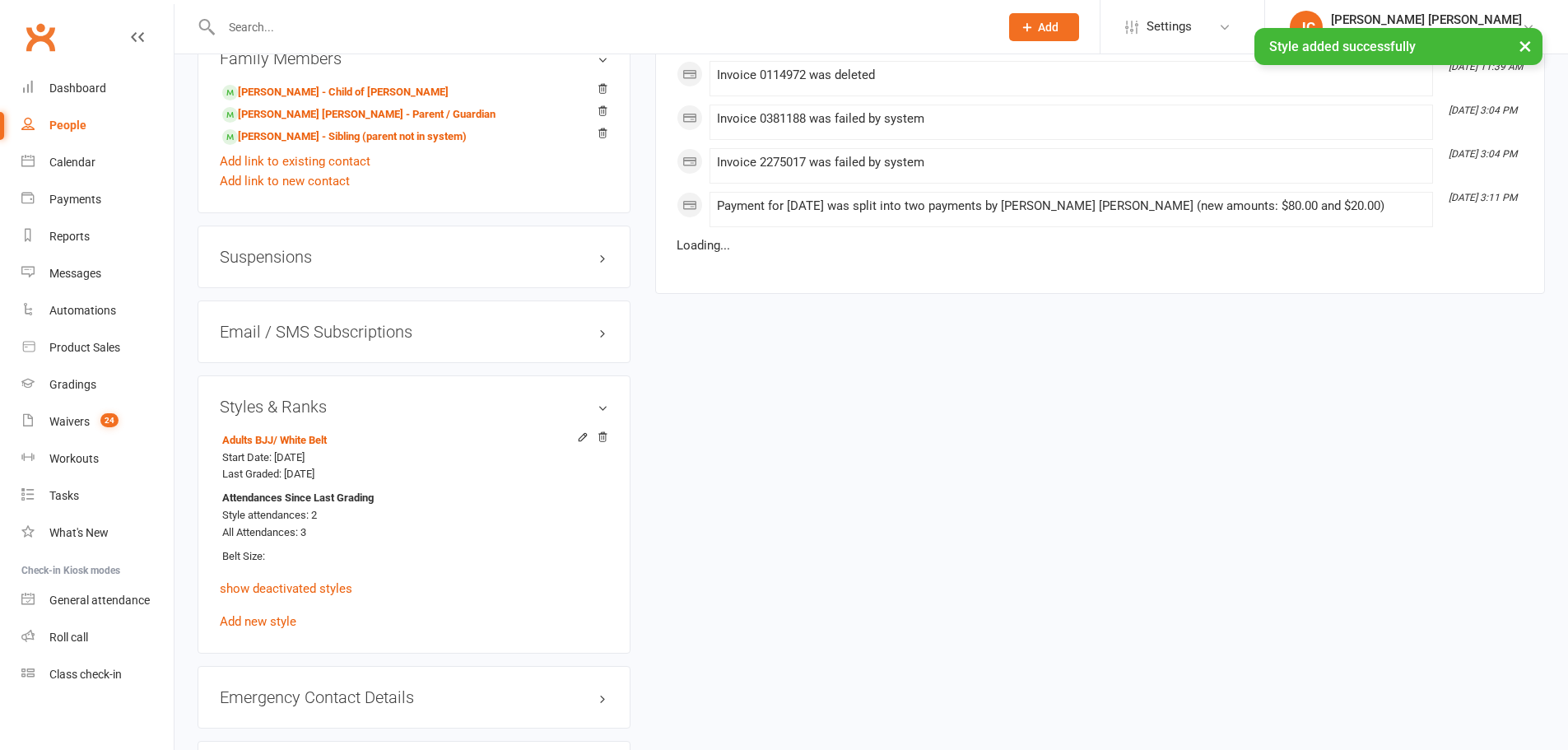
scroll to position [1301, 0]
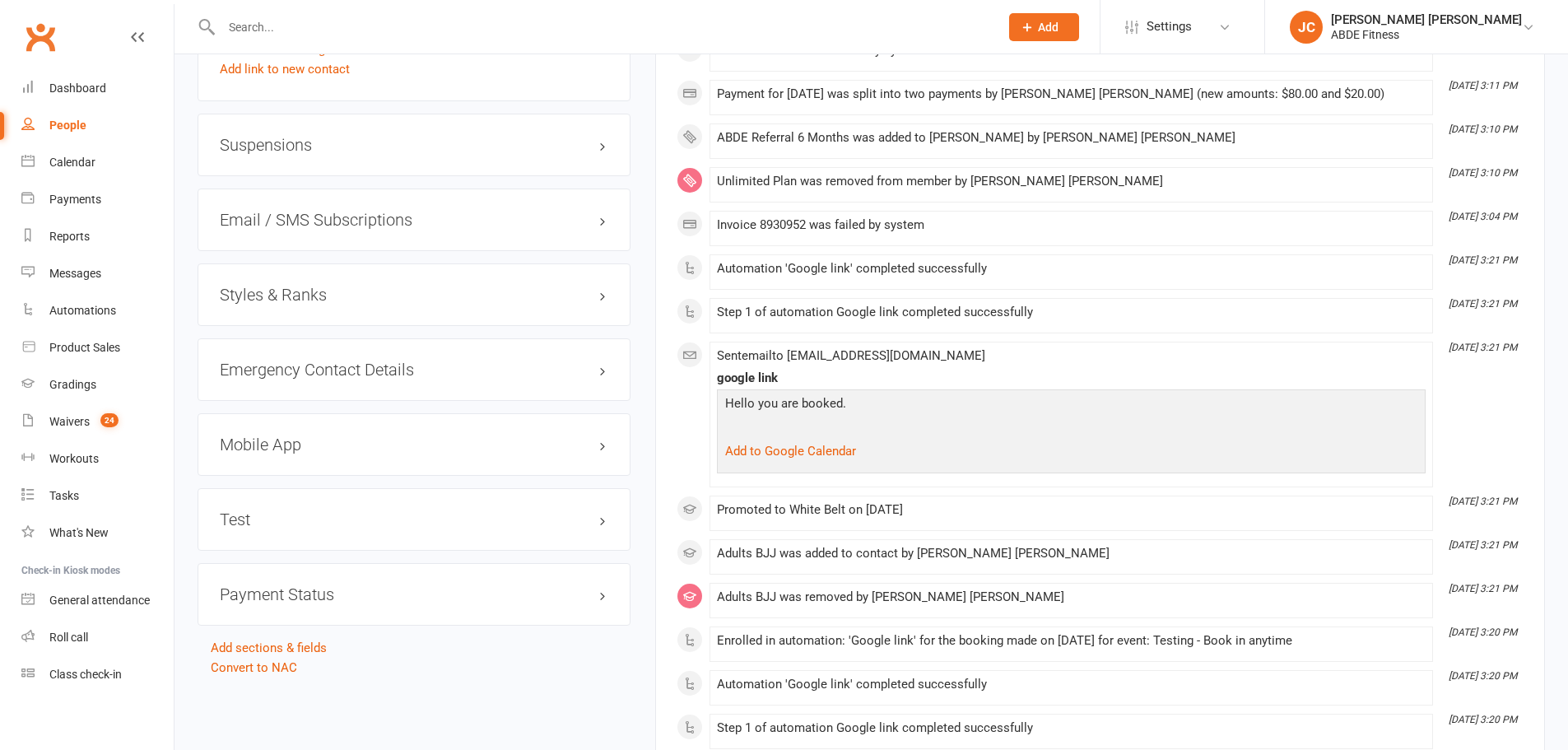
scroll to position [1400, 0]
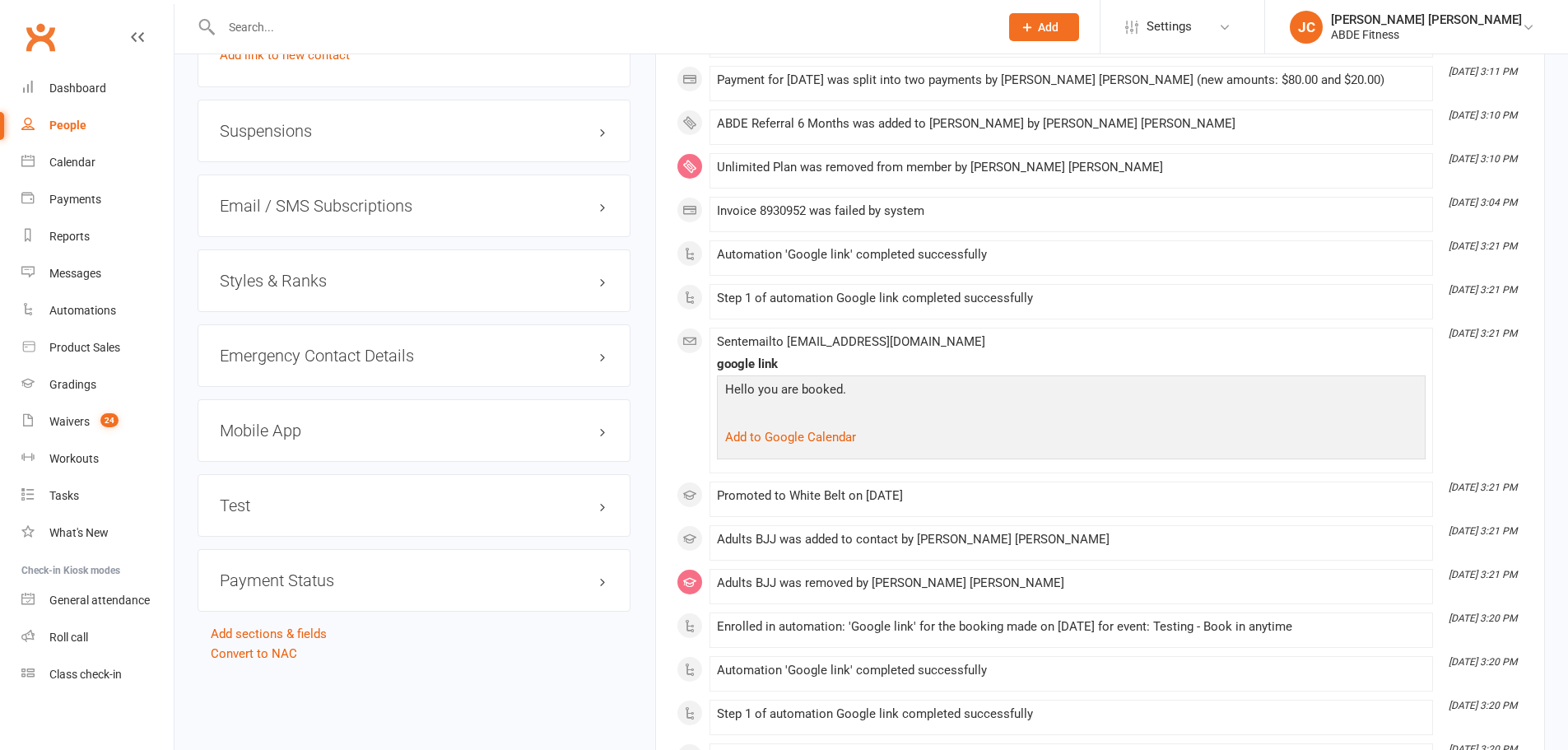
click at [318, 288] on h3 "Styles & Ranks" at bounding box center [414, 281] width 389 height 18
